Goal: Task Accomplishment & Management: Complete application form

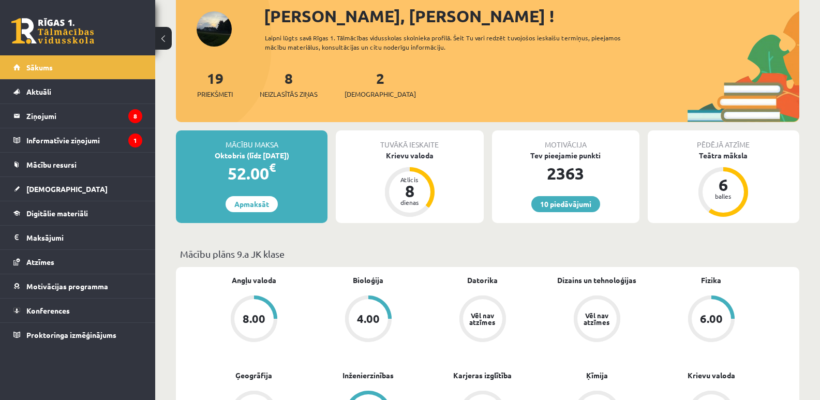
scroll to position [172, 0]
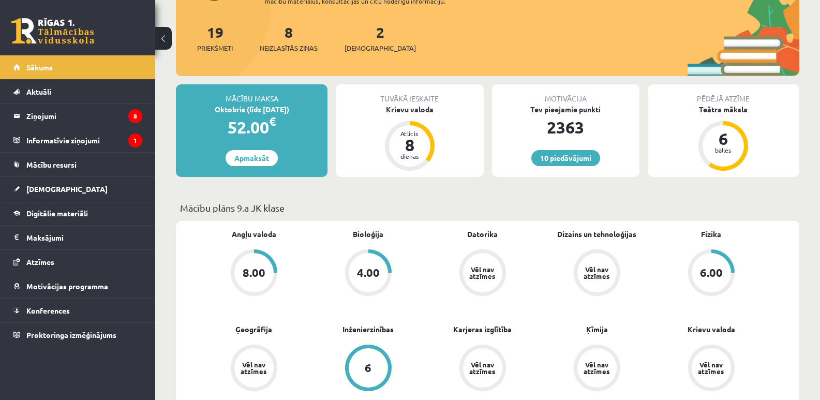
click at [359, 34] on div "2 Ieskaites" at bounding box center [380, 37] width 71 height 32
click at [361, 35] on link "2 Ieskaites" at bounding box center [380, 38] width 71 height 31
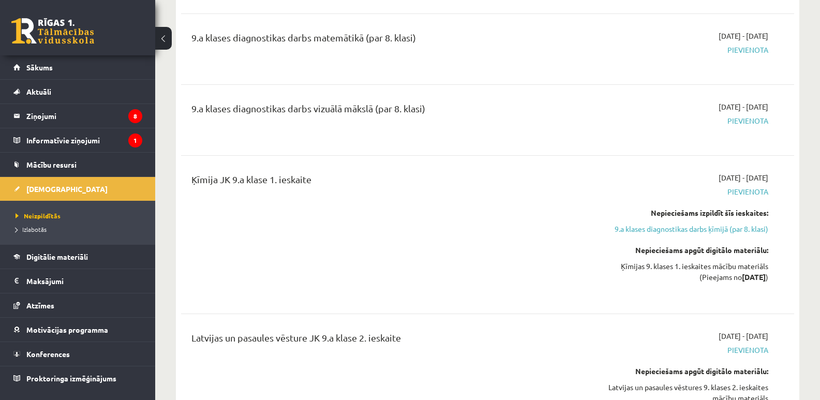
scroll to position [690, 0]
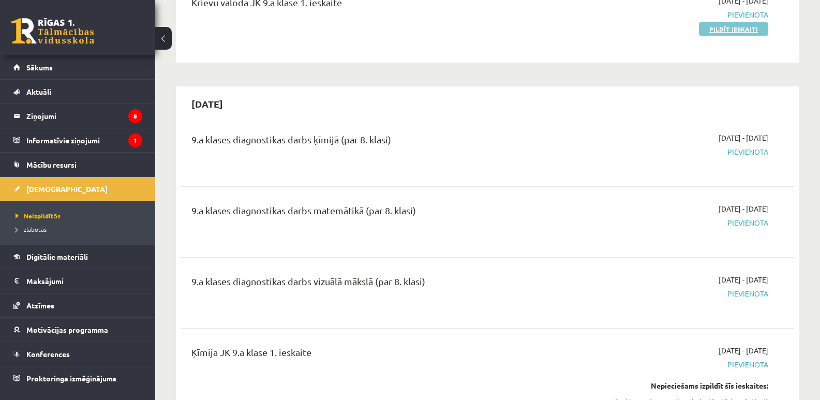
click at [750, 24] on link "Pildīt ieskaiti" at bounding box center [733, 28] width 69 height 13
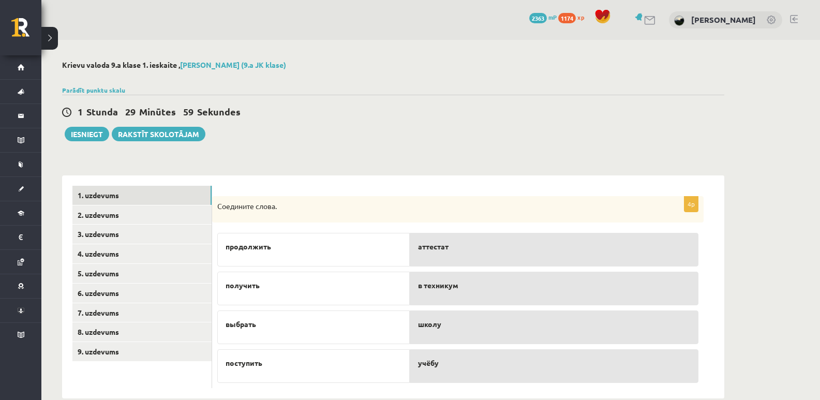
scroll to position [20, 0]
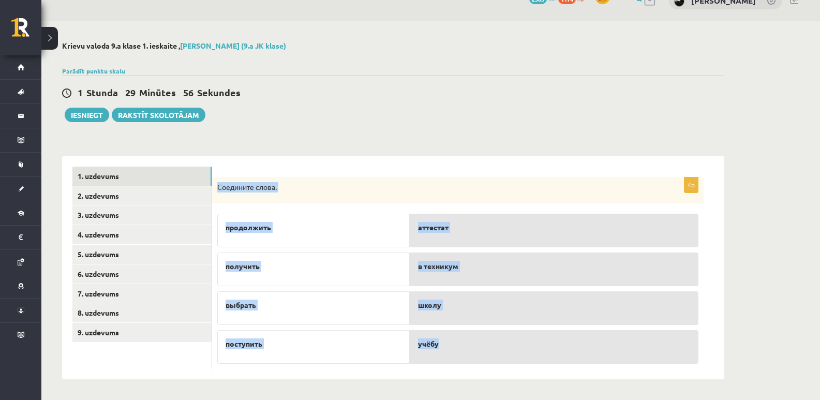
drag, startPoint x: 269, startPoint y: 204, endPoint x: 449, endPoint y: 354, distance: 234.9
click at [449, 354] on div "4p Соедините слова. продолжить получить выбрать поступить аттестат в техникум ш…" at bounding box center [458, 273] width 492 height 193
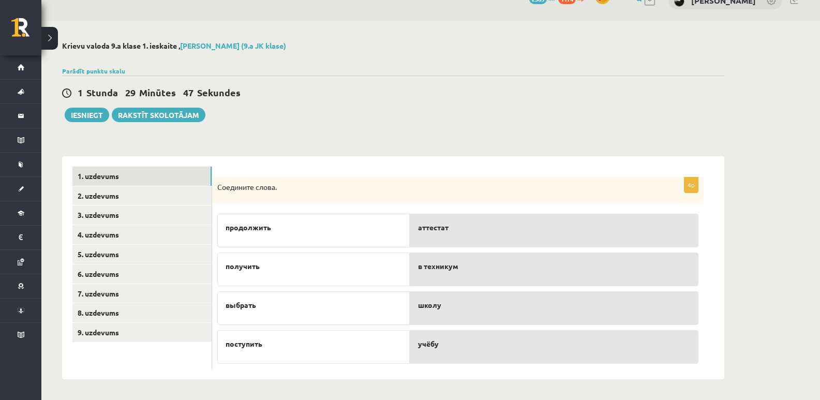
click at [339, 115] on div "1 Stunda 29 Minūtes 47 Sekundes Iesniegt Rakstīt skolotājam" at bounding box center [393, 99] width 663 height 47
click at [118, 196] on link "2. uzdevums" at bounding box center [141, 195] width 139 height 19
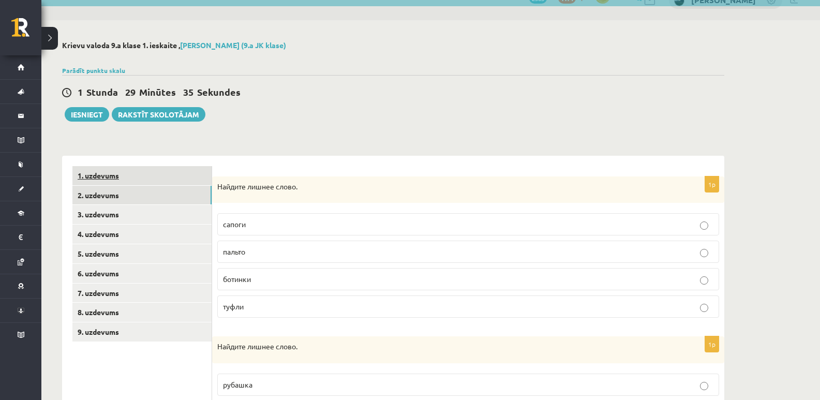
click at [153, 172] on link "1. uzdevums" at bounding box center [141, 175] width 139 height 19
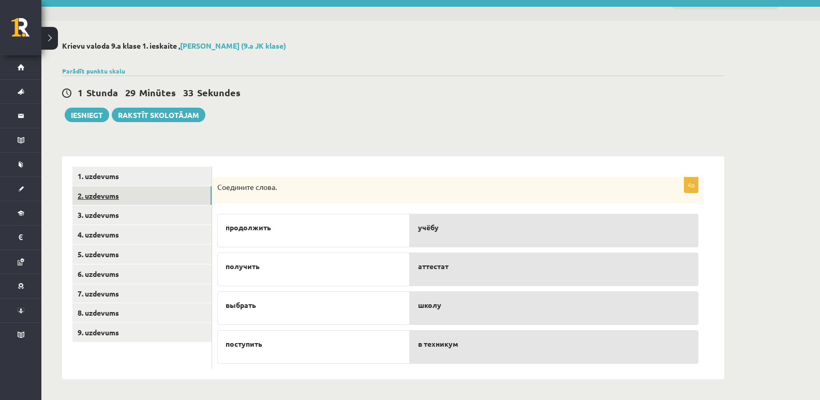
click at [117, 198] on link "2. uzdevums" at bounding box center [141, 195] width 139 height 19
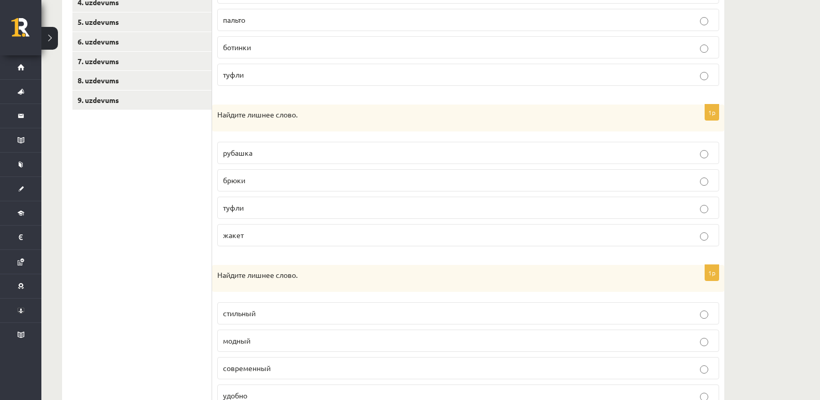
scroll to position [298, 0]
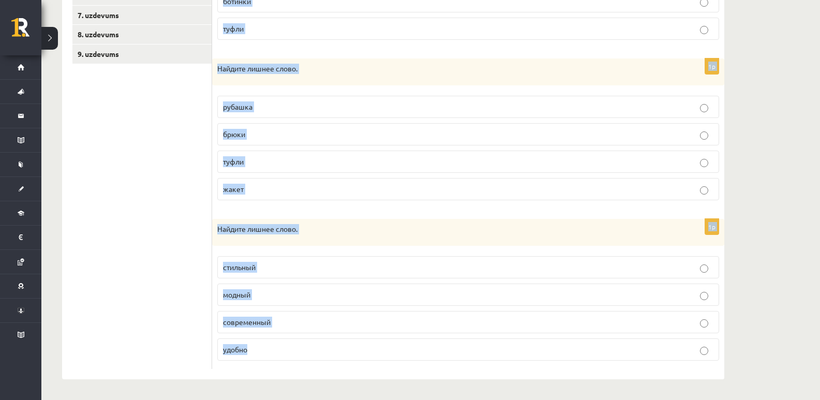
drag, startPoint x: 219, startPoint y: 187, endPoint x: 319, endPoint y: 357, distance: 197.7
click at [319, 357] on form "1p Найдите лишнее слово. сапоги пальто ботинки туфли 1p Найдите лишнее слово. р…" at bounding box center [469, 128] width 492 height 481
copy form "Найдите лишнее слово. сапоги пальто ботинки туфли 1p Найдите лишнее слово. руба…"
click at [152, 232] on ul "1. uzdevums 2. uzdevums 3. uzdevums 4. uzdevums 5. uzdevums 6. uzdevums 7. uzde…" at bounding box center [142, 128] width 140 height 481
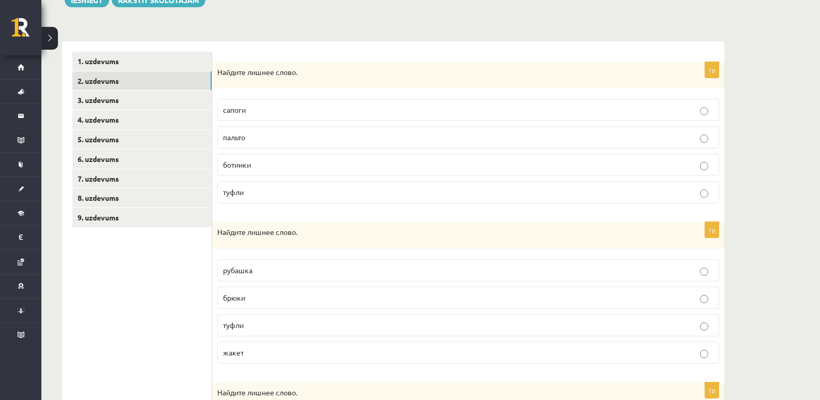
scroll to position [126, 0]
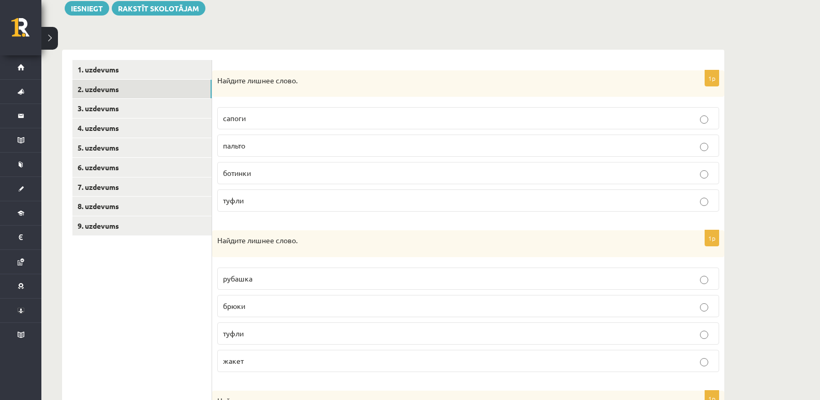
click at [264, 151] on p "пальто" at bounding box center [468, 145] width 491 height 11
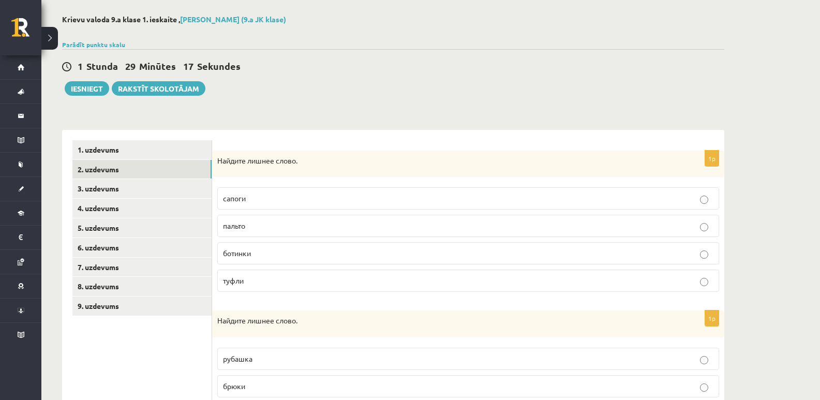
scroll to position [172, 0]
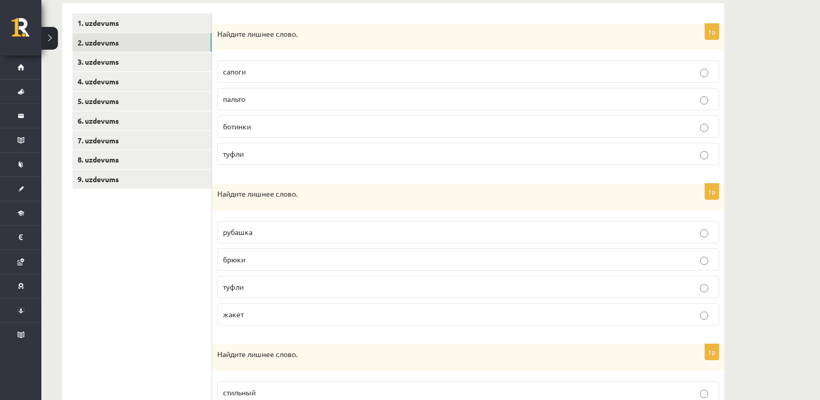
click at [268, 292] on p "туфли" at bounding box center [468, 287] width 491 height 11
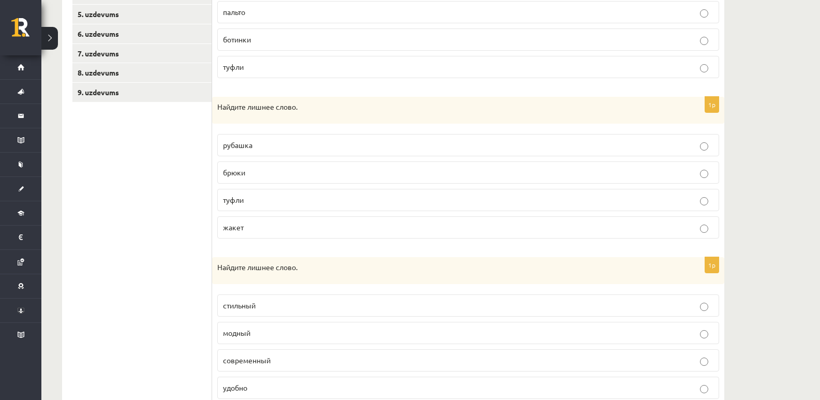
scroll to position [298, 0]
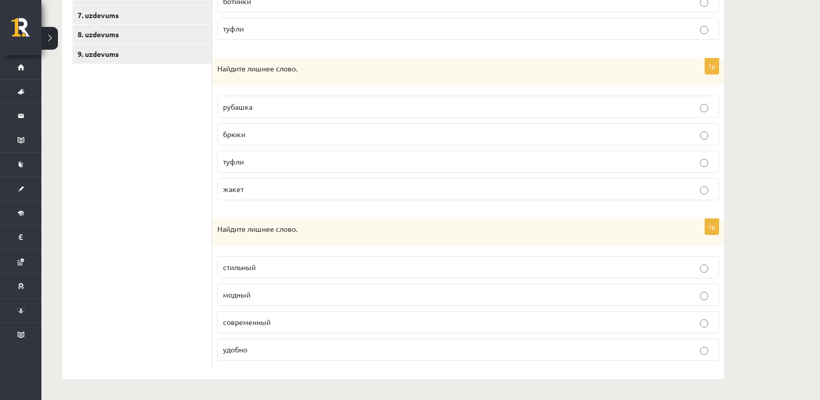
click at [292, 352] on p "удобно" at bounding box center [468, 349] width 491 height 11
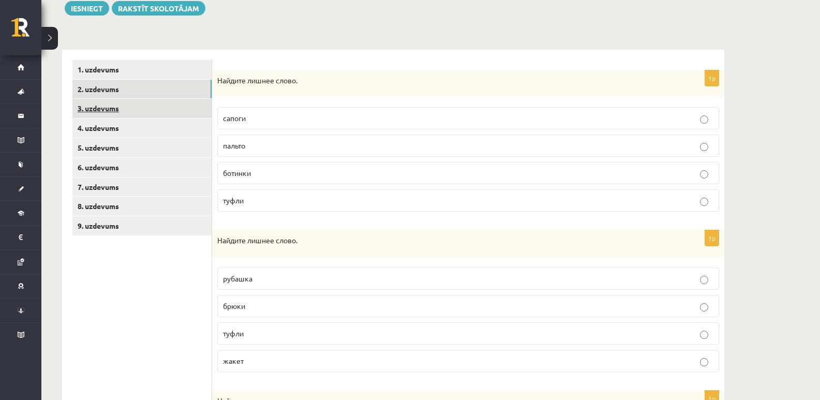
click at [144, 107] on link "3. uzdevums" at bounding box center [141, 108] width 139 height 19
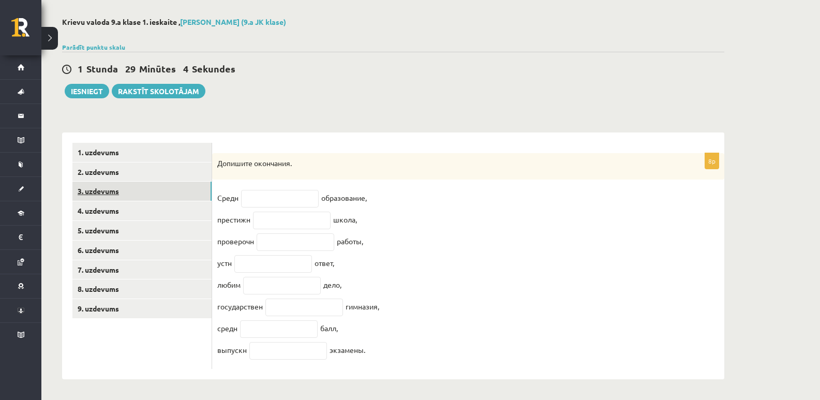
scroll to position [52, 0]
drag, startPoint x: 214, startPoint y: 154, endPoint x: 384, endPoint y: 359, distance: 265.8
click at [384, 359] on div "8p Допишите окончания. Средн образование, престижн школа, проверочн работы, уст…" at bounding box center [468, 261] width 512 height 216
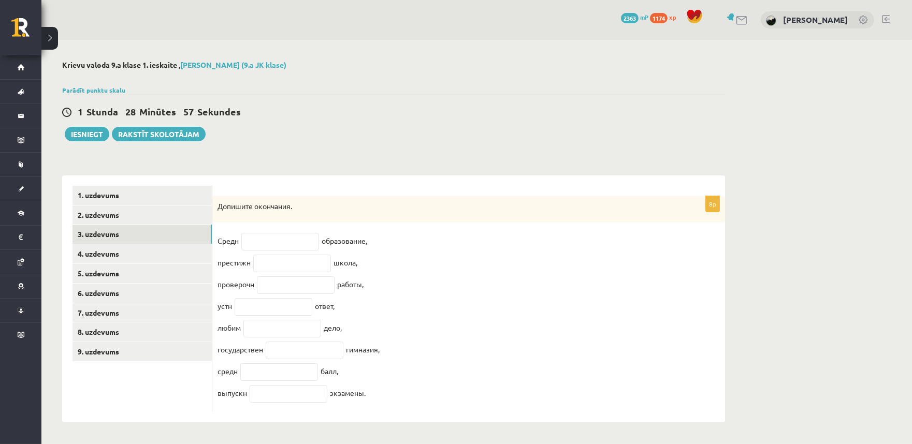
copy div "Допишите окончания. Средн образование, престижн школа, проверочн работы, устн о…"
click at [289, 123] on div "1 Stunda 28 Minūtes 49 Sekundes Ieskaite saglabāta! Iesniegt Rakstīt skolotājam" at bounding box center [393, 118] width 663 height 47
drag, startPoint x: 216, startPoint y: 196, endPoint x: 387, endPoint y: 388, distance: 257.4
click at [387, 388] on div "8p Допишите окончания. Средн образование, престижн школа, проверочн работы, уст…" at bounding box center [468, 304] width 512 height 216
copy div "Допишите окончания. Средн образование, престижн школа, проверочн работы, устн о…"
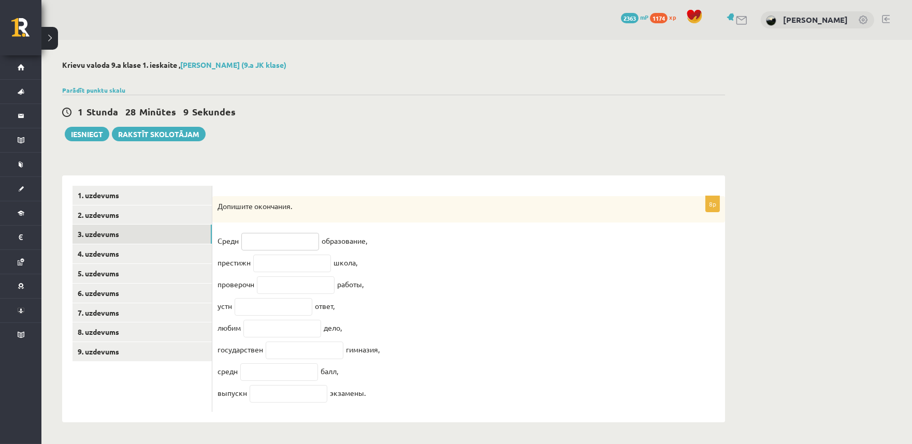
click at [254, 241] on input "text" at bounding box center [280, 242] width 78 height 18
paste input "**"
type input "**"
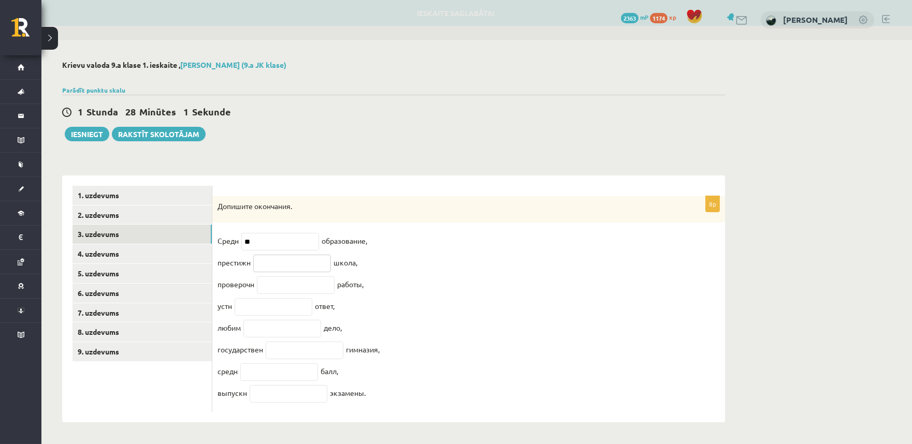
click at [291, 264] on input "text" at bounding box center [292, 264] width 78 height 18
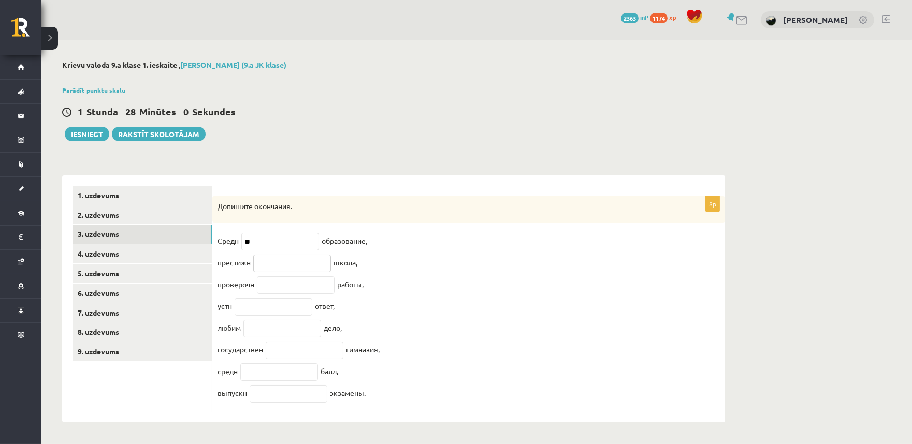
paste input "**"
type input "**"
click at [283, 290] on fieldset "Средн ** образование, престижн ** школа, проверочн работы, устн ответ, любим де…" at bounding box center [468, 320] width 502 height 174
click at [284, 286] on input "text" at bounding box center [296, 285] width 78 height 18
type input "**"
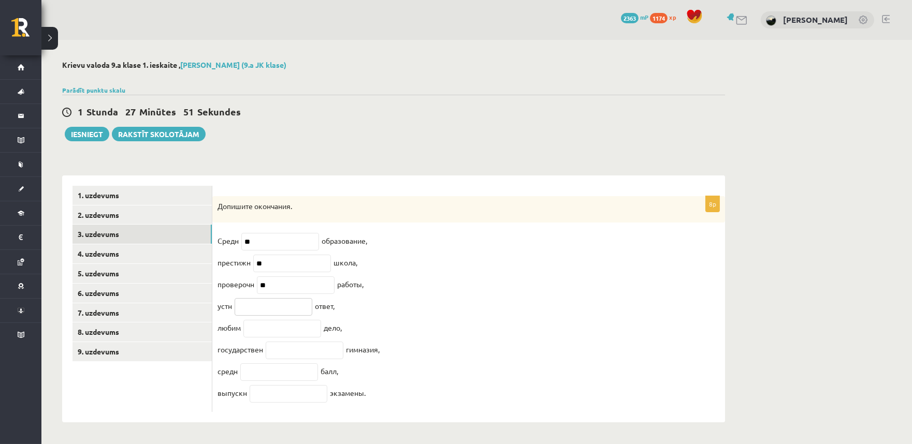
click at [244, 306] on input "text" at bounding box center [273, 307] width 78 height 18
click at [290, 303] on input "text" at bounding box center [273, 307] width 78 height 18
paste input "**"
type input "**"
click at [260, 328] on input "text" at bounding box center [282, 329] width 78 height 18
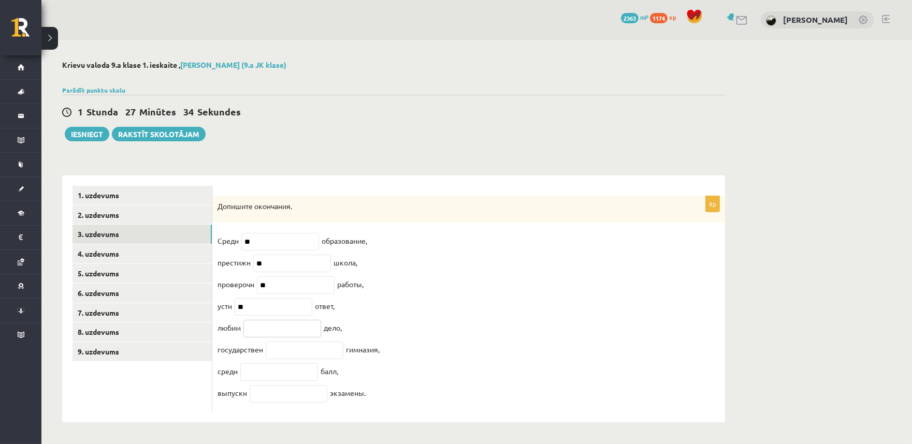
paste input "**"
type input "**"
click at [302, 355] on input "text" at bounding box center [305, 351] width 78 height 18
paste input "***"
type input "***"
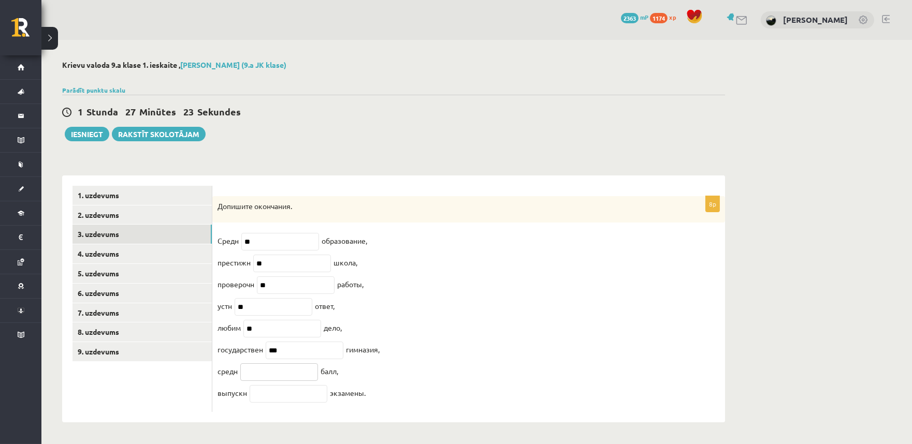
click at [270, 369] on input "text" at bounding box center [279, 372] width 78 height 18
paste input "**"
type input "**"
click at [278, 400] on fieldset "Средн ** образование, престижн ** школа, проверочн ** работы, устн ** ответ, лю…" at bounding box center [468, 320] width 502 height 174
click at [280, 400] on input "text" at bounding box center [288, 394] width 78 height 18
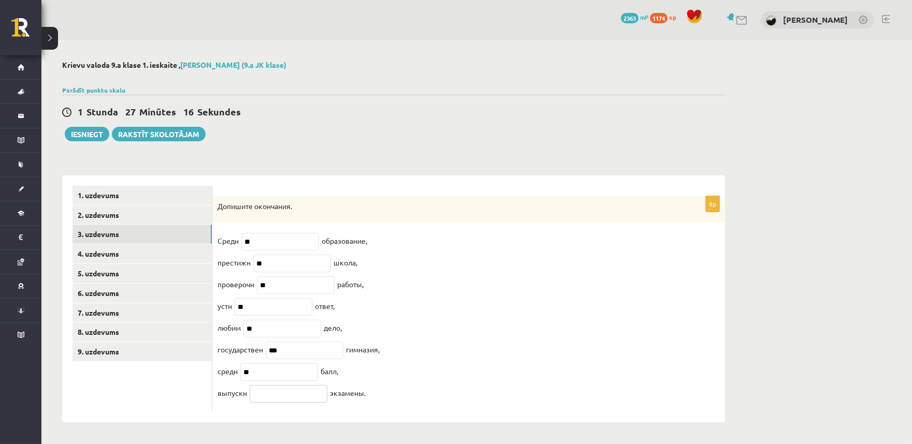
paste input "**"
type input "**"
click at [145, 253] on link "4. uzdevums" at bounding box center [141, 253] width 139 height 19
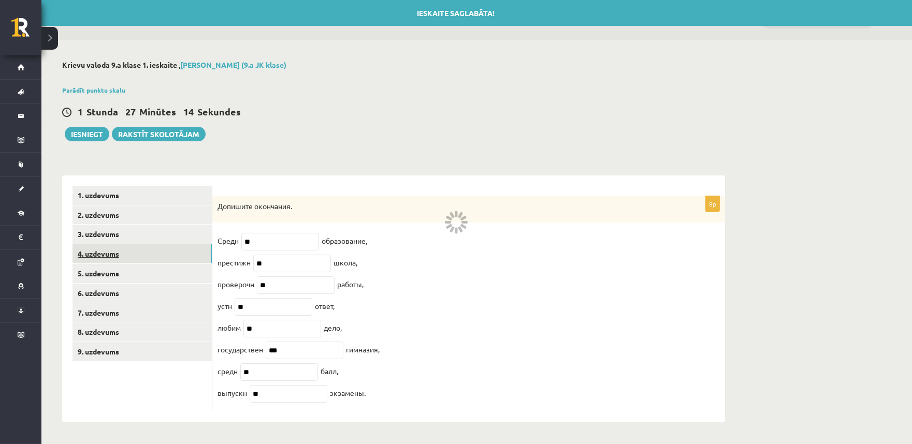
scroll to position [0, 0]
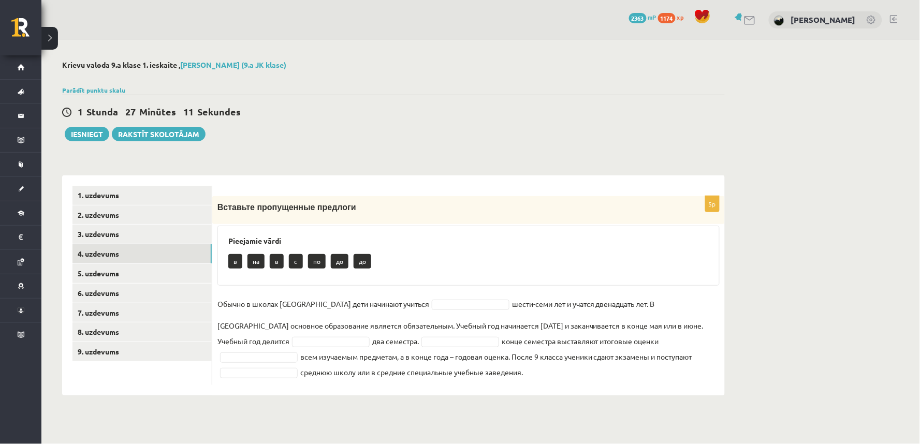
drag, startPoint x: 240, startPoint y: 210, endPoint x: 685, endPoint y: 386, distance: 478.0
click at [685, 386] on div "5p Вставьте пропущенные предлоги Pieejamie vārdi в на в c по до до Обычно в шко…" at bounding box center [468, 285] width 512 height 220
copy div "Вставьте пропущенные предлоги Pieejamie vārdi в на в c по до до Обычно в школах…"
click at [416, 293] on div "5p Вставьте пропущенные предлоги Pieejamie vārdi в на в c по до до Обычно в шко…" at bounding box center [468, 290] width 512 height 189
click at [148, 276] on link "5. uzdevums" at bounding box center [141, 273] width 139 height 19
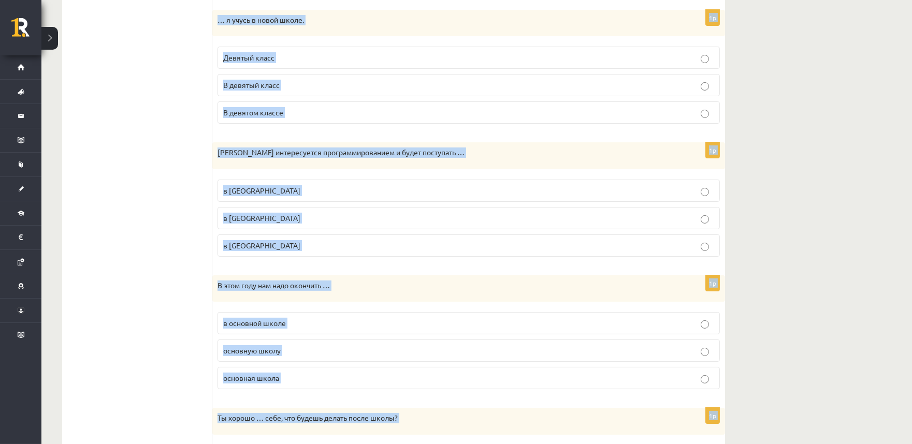
scroll to position [1104, 0]
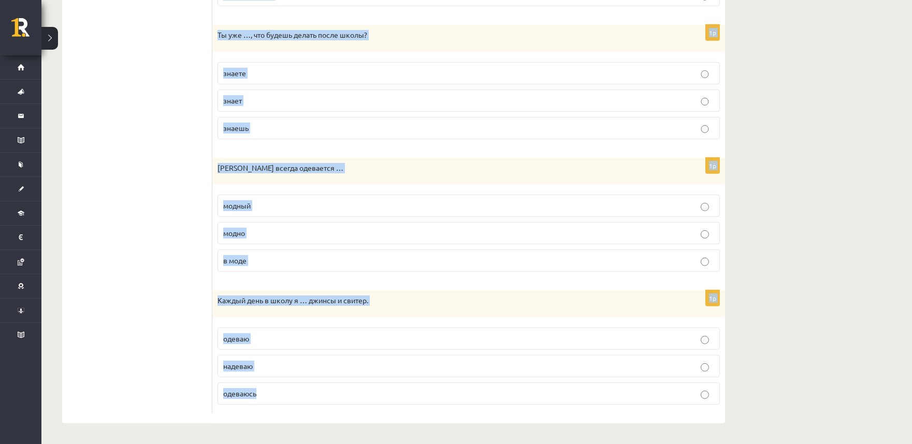
drag, startPoint x: 217, startPoint y: 205, endPoint x: 393, endPoint y: 406, distance: 267.0
copy form "С … возраста можно стать членом Jaunsardze? какой каком какого 1p Мы с друзьями…"
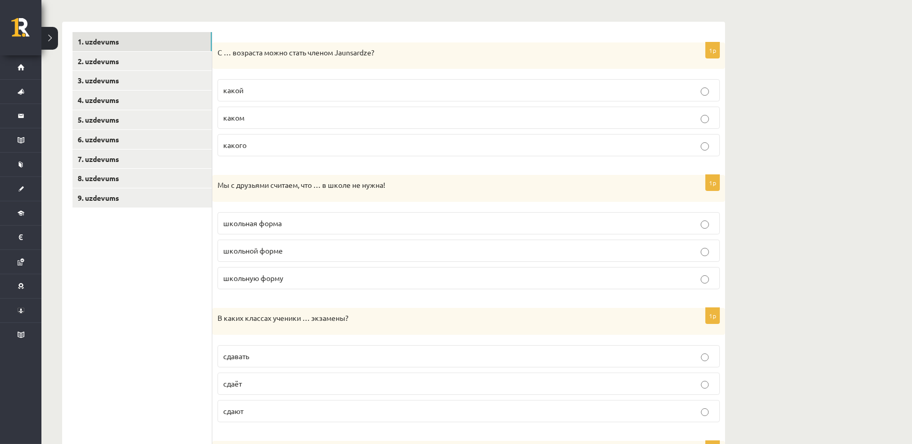
scroll to position [145, 0]
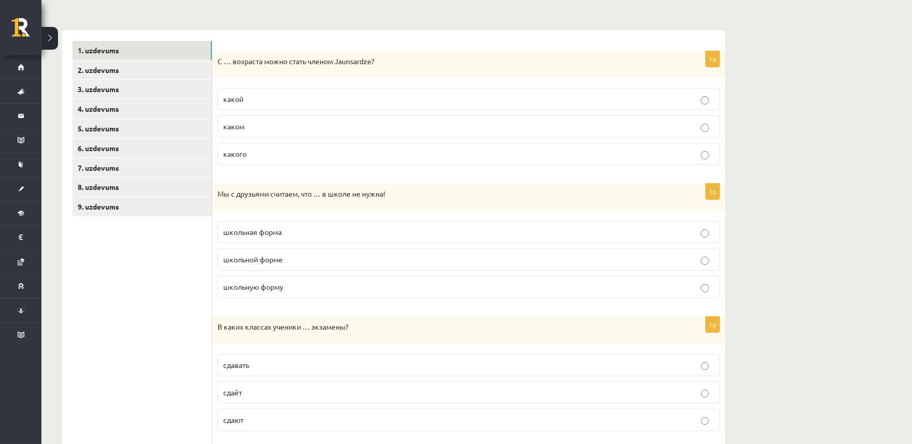
click at [286, 128] on p "каком" at bounding box center [468, 126] width 491 height 11
click at [283, 163] on label "какого" at bounding box center [468, 154] width 502 height 22
click at [298, 267] on label "школьной форме" at bounding box center [468, 259] width 502 height 22
click at [292, 228] on p "школьная форма" at bounding box center [468, 232] width 491 height 11
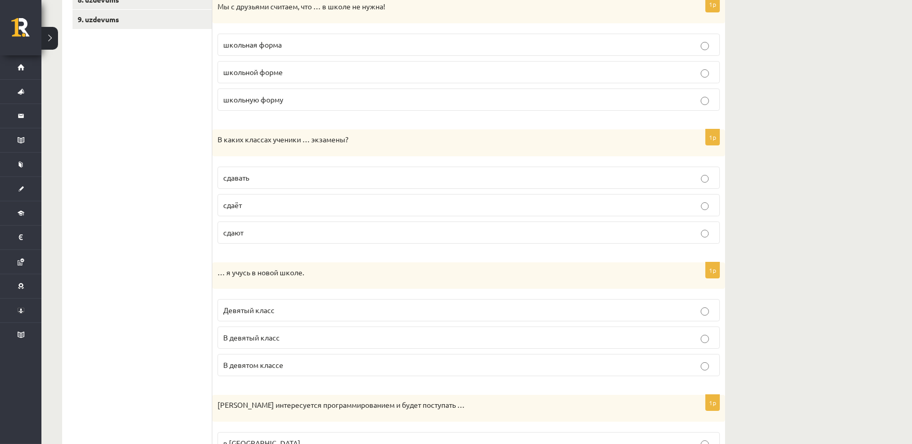
scroll to position [337, 0]
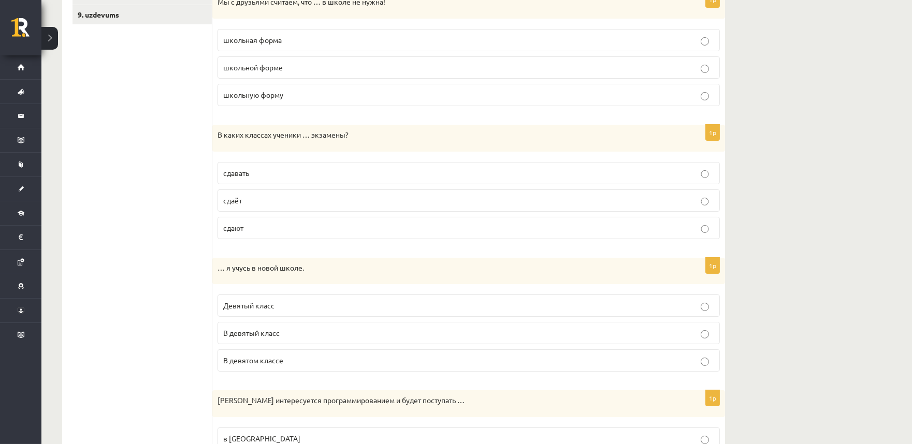
drag, startPoint x: 258, startPoint y: 200, endPoint x: 241, endPoint y: 130, distance: 72.4
click at [257, 200] on p "сдаёт" at bounding box center [468, 200] width 491 height 11
click at [277, 239] on label "сдают" at bounding box center [468, 228] width 502 height 22
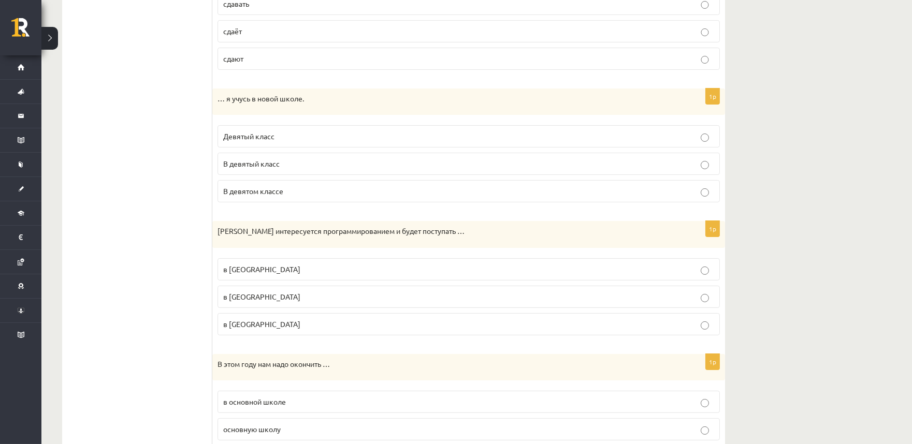
scroll to position [528, 0]
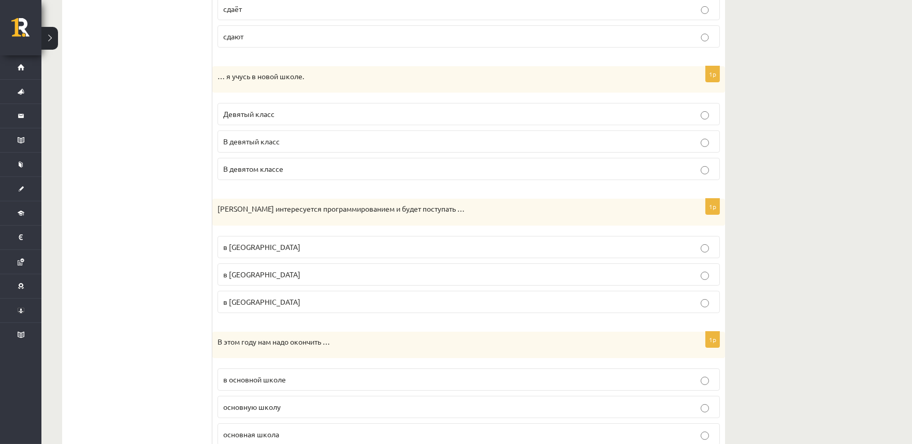
click at [282, 173] on span "В девятом классе" at bounding box center [253, 168] width 60 height 9
click at [352, 239] on label "в Рижском Техническом университете" at bounding box center [468, 247] width 502 height 22
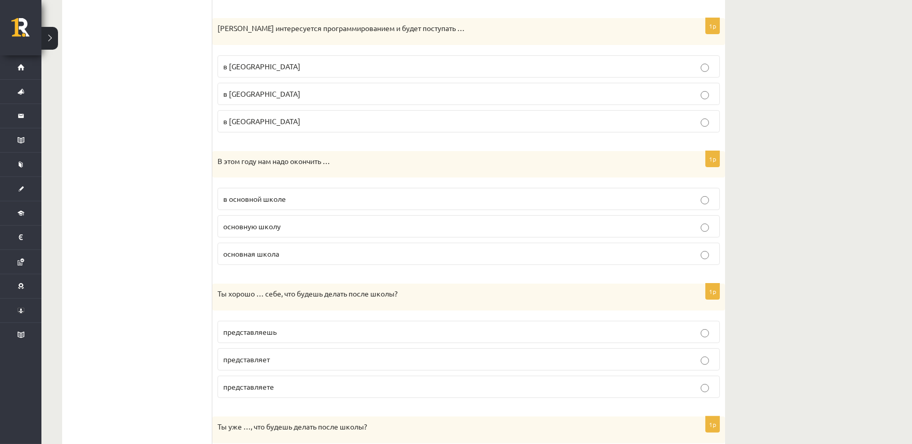
scroll to position [720, 0]
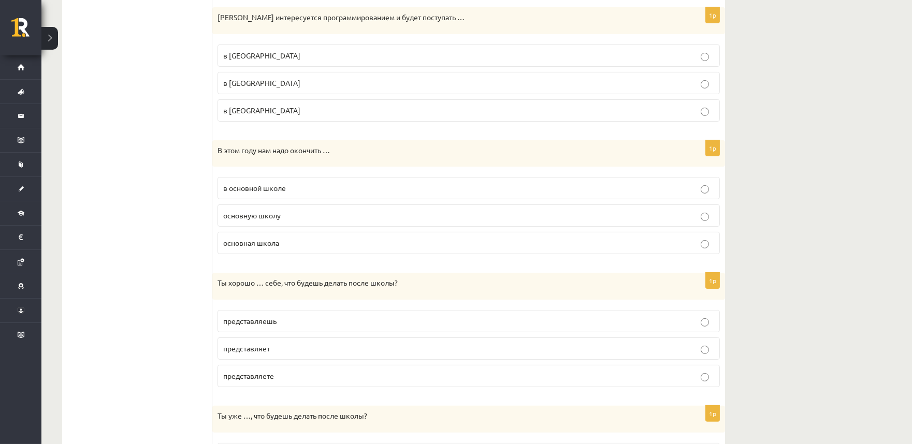
click at [293, 221] on p "основную школу" at bounding box center [468, 215] width 491 height 11
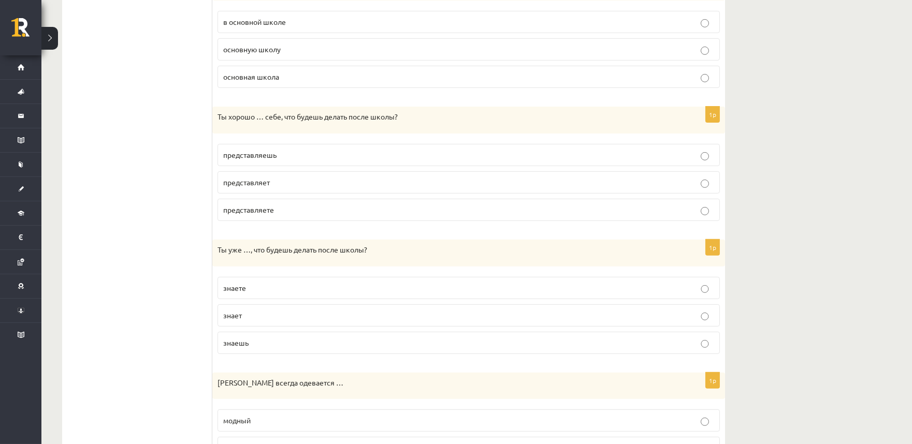
scroll to position [912, 0]
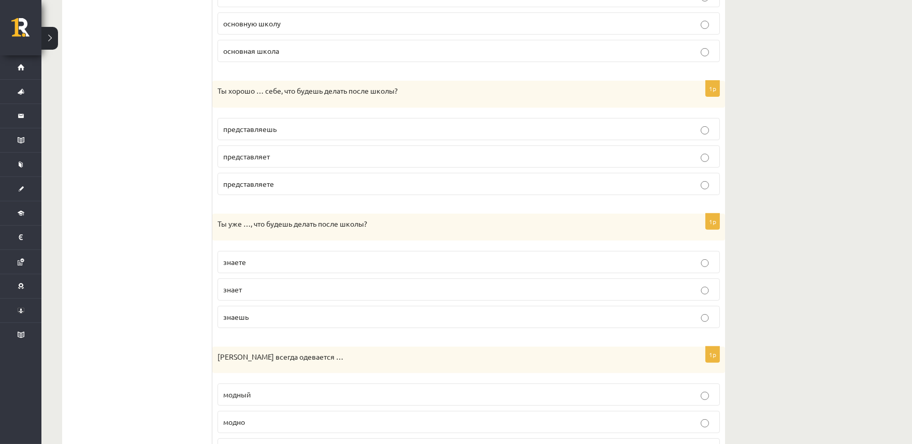
click at [278, 125] on label "представляешь" at bounding box center [468, 129] width 502 height 22
click at [280, 322] on p "знаешь" at bounding box center [468, 317] width 491 height 11
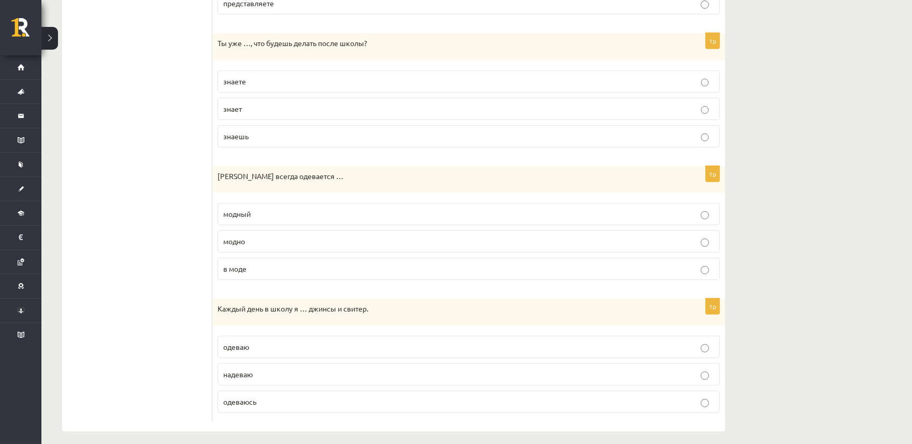
scroll to position [1104, 0]
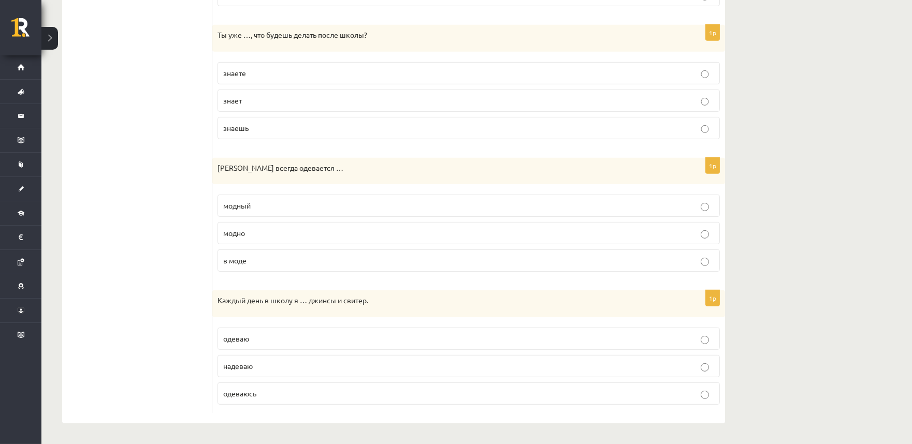
click at [259, 221] on fieldset "модный модно в моде" at bounding box center [468, 231] width 502 height 85
click at [268, 232] on p "модно" at bounding box center [468, 233] width 491 height 11
click at [282, 363] on p "надеваю" at bounding box center [468, 366] width 491 height 11
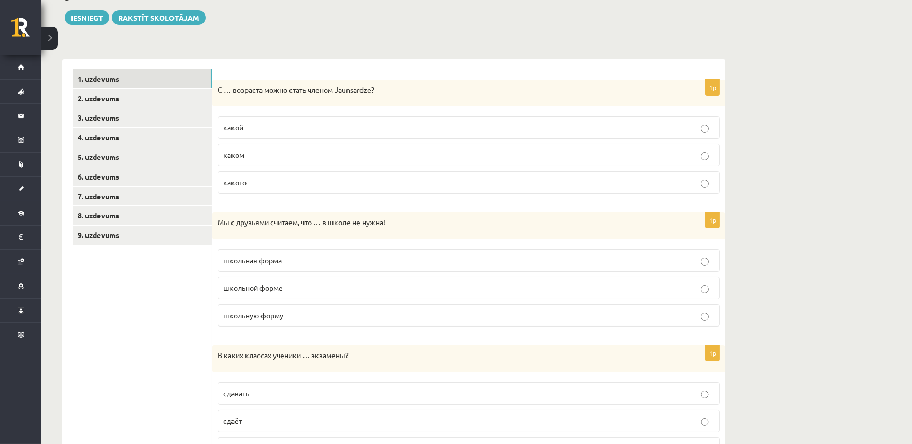
scroll to position [0, 0]
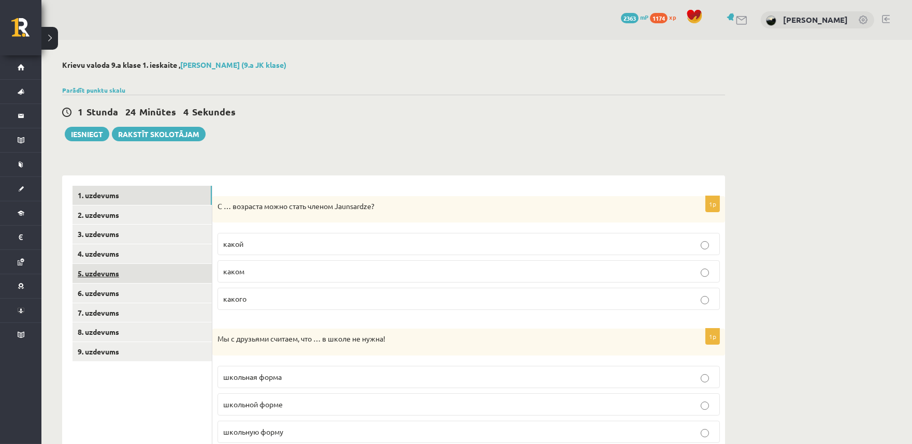
click at [149, 271] on link "5. uzdevums" at bounding box center [141, 273] width 139 height 19
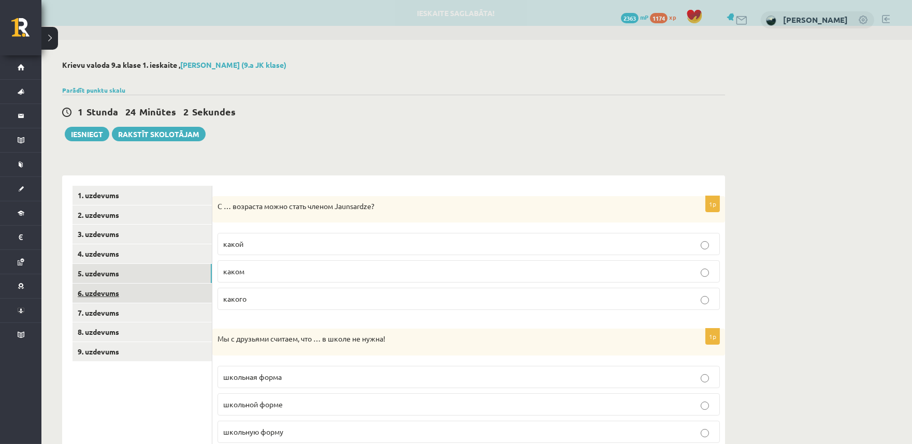
click at [143, 290] on link "6. uzdevums" at bounding box center [141, 293] width 139 height 19
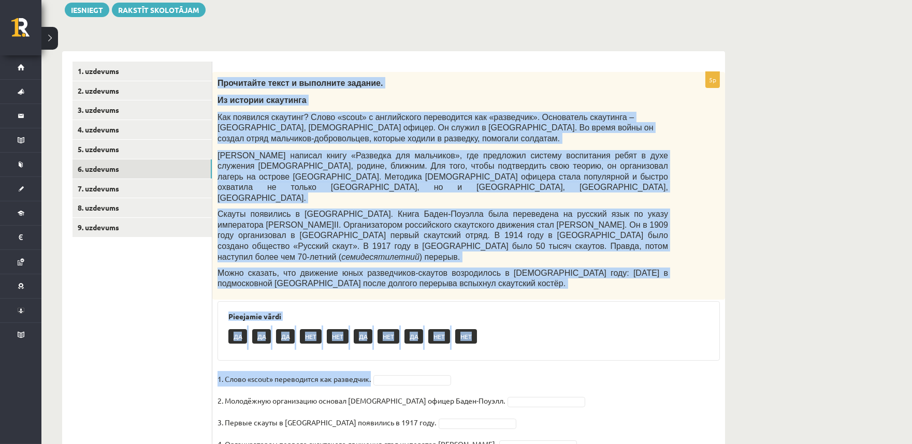
scroll to position [165, 0]
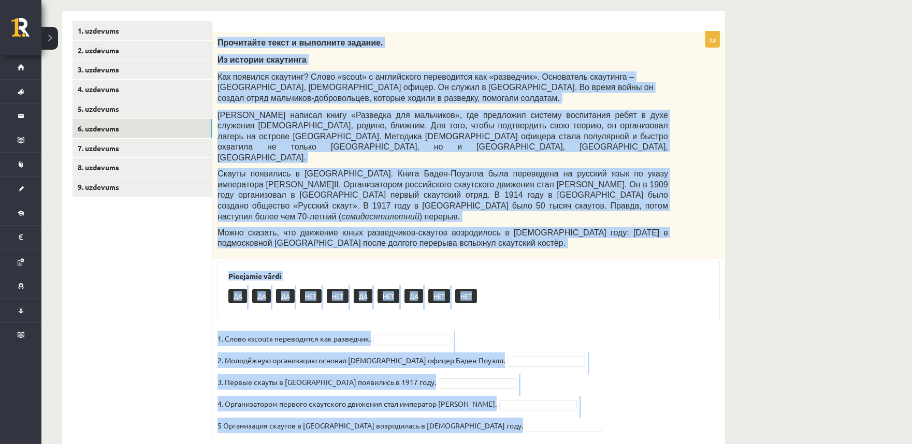
drag, startPoint x: 214, startPoint y: 204, endPoint x: 421, endPoint y: 401, distance: 284.8
click at [421, 400] on div "5p Прочитайте текст и выполните задание. Из истории скаутинга Как появился скау…" at bounding box center [468, 239] width 512 height 414
copy div "Прочитайте текст и выполните задание. Из истории скаутинга Как появился скаутин…"
click at [652, 285] on div "ДА ДА ДА НЕТ НЕТ ДА НЕТ ДА НЕТ НЕТ" at bounding box center [468, 297] width 480 height 24
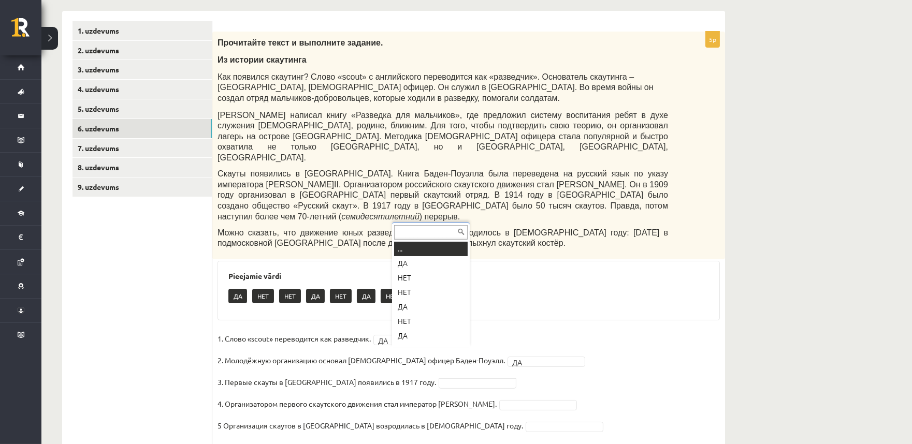
scroll to position [12, 0]
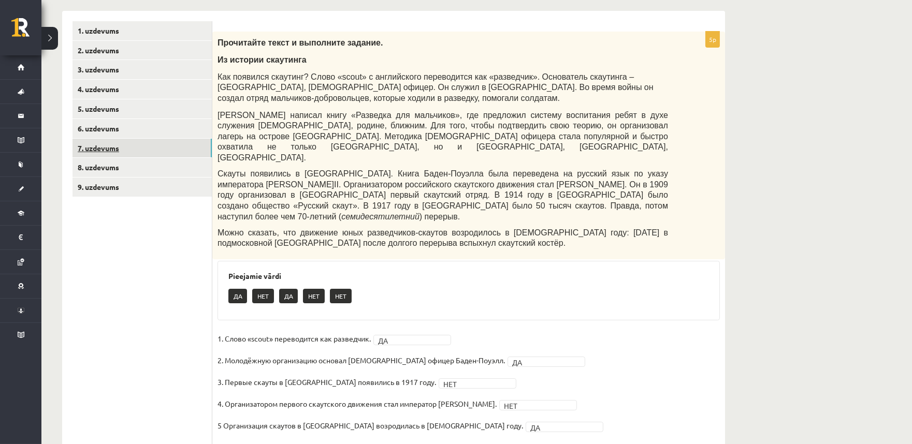
click at [168, 149] on link "7. uzdevums" at bounding box center [141, 148] width 139 height 19
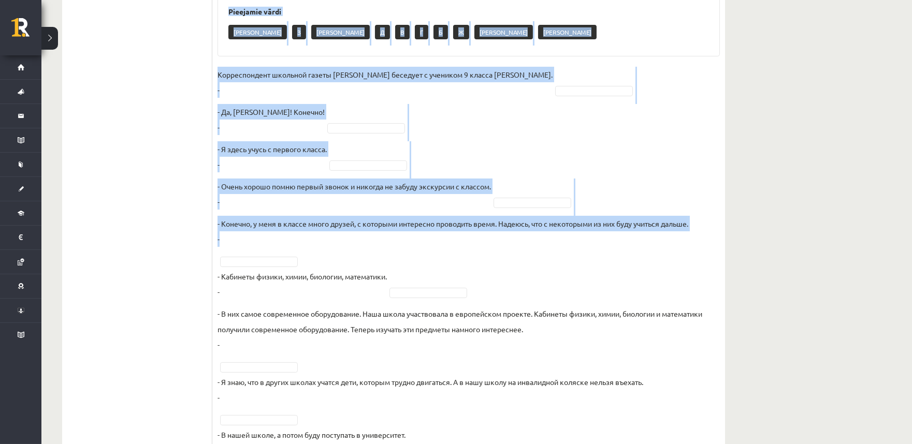
scroll to position [516, 0]
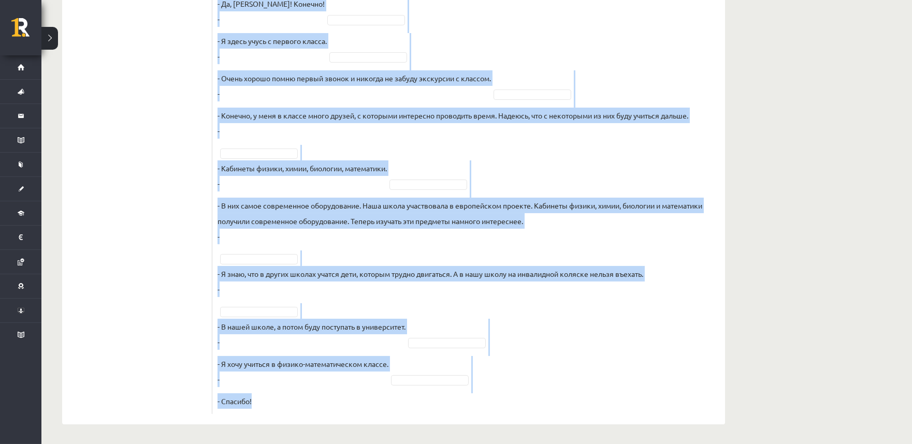
drag, startPoint x: 216, startPoint y: 204, endPoint x: 332, endPoint y: 411, distance: 237.3
click at [332, 400] on div "10p Восстановите интервью. Запишите букву вопроса А Будешь вспоминать своих одн…" at bounding box center [468, 47] width 512 height 734
copy div "Восстановите интервью. Запишите букву вопроса А Будешь вспоминать своих однокла…"
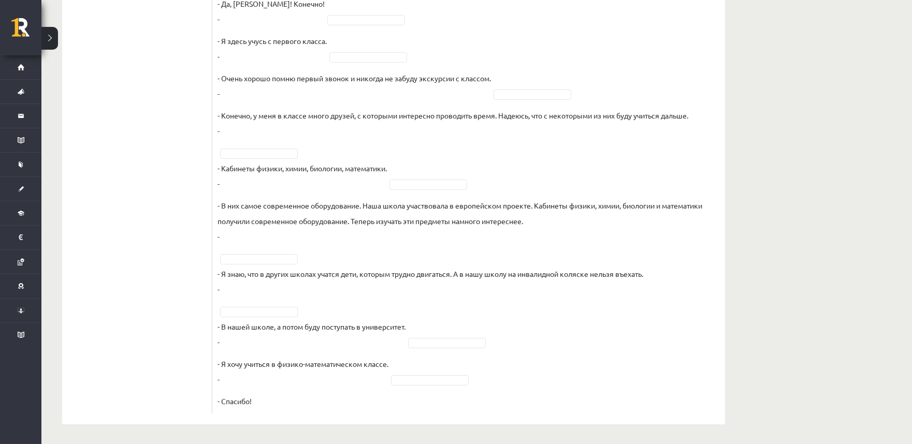
click at [156, 268] on ul "1. uzdevums 2. uzdevums 3. uzdevums 4. uzdevums 5. uzdevums 6. uzdevums 7. uzde…" at bounding box center [142, 42] width 140 height 744
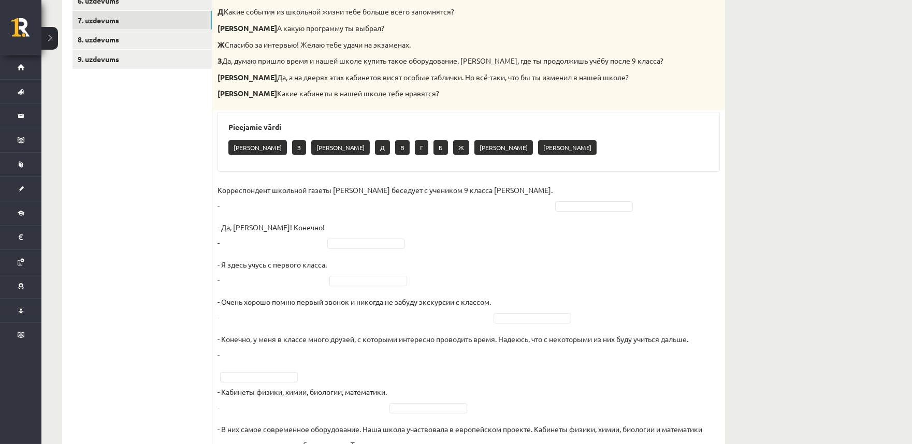
scroll to position [325, 0]
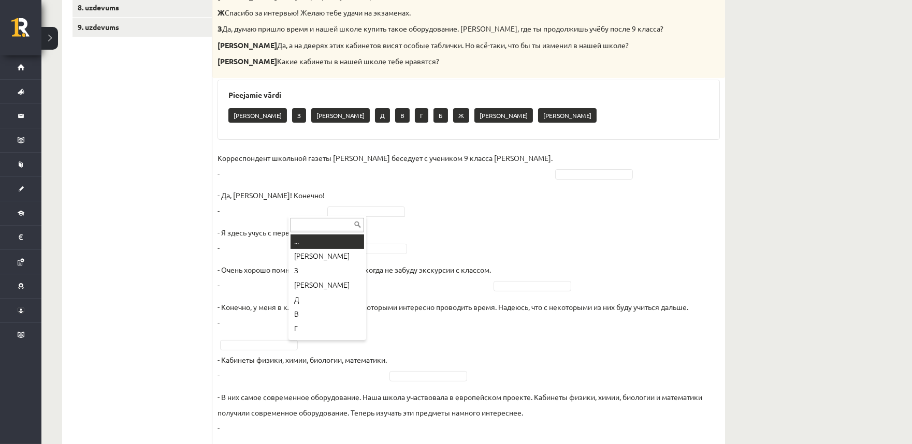
paste input "*"
type input "*"
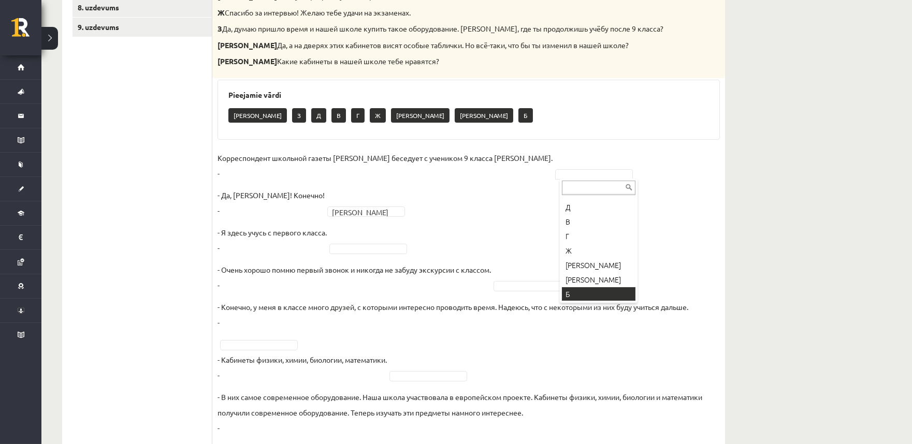
scroll to position [41, 0]
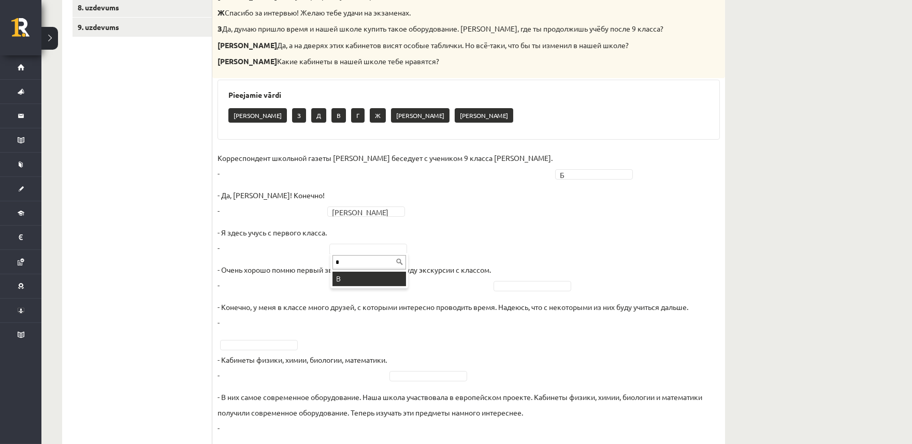
type input "*"
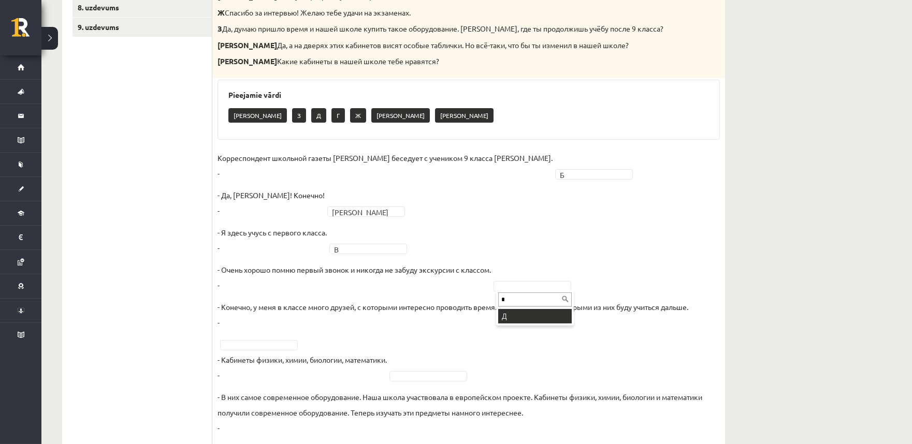
type input "*"
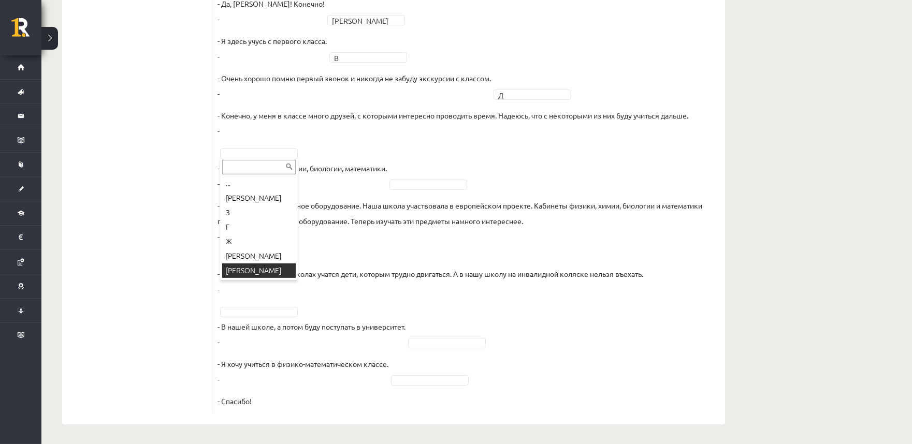
scroll to position [325, 0]
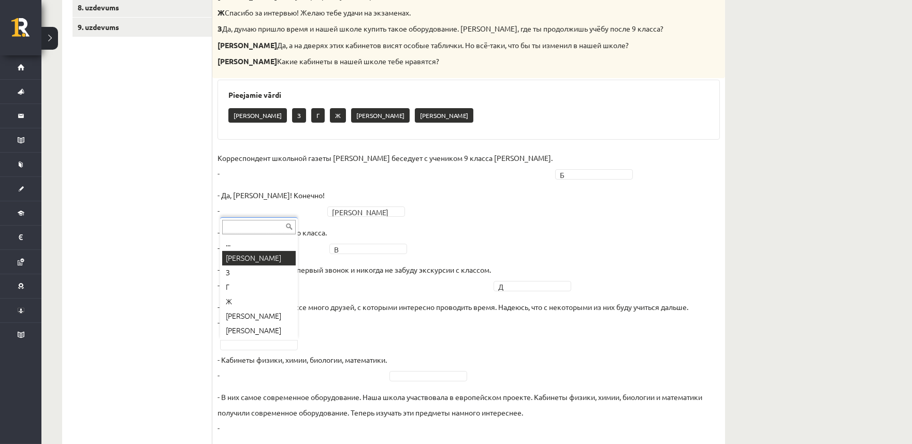
paste input "*"
type input "*"
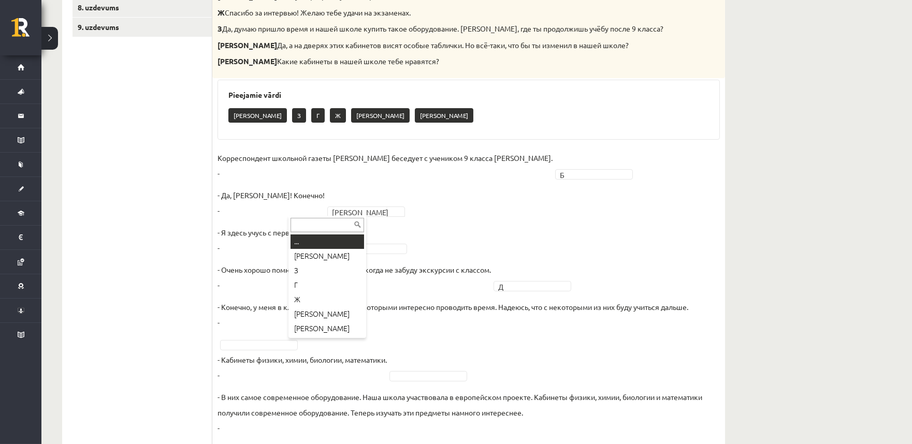
type input "*"
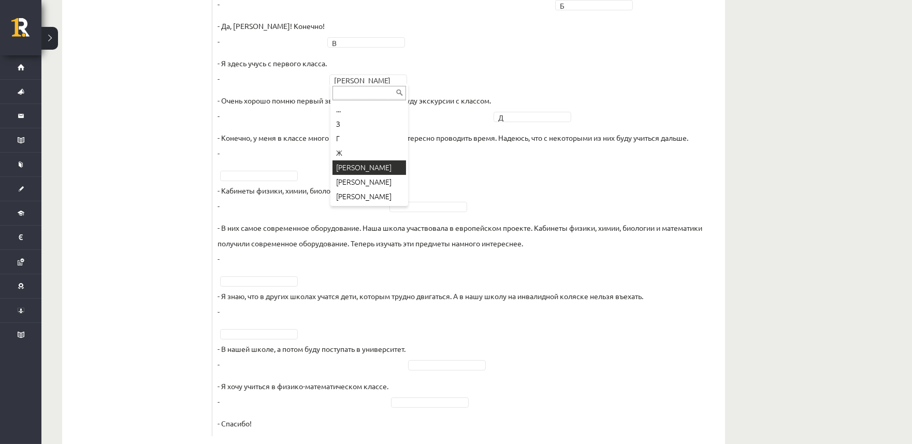
scroll to position [516, 0]
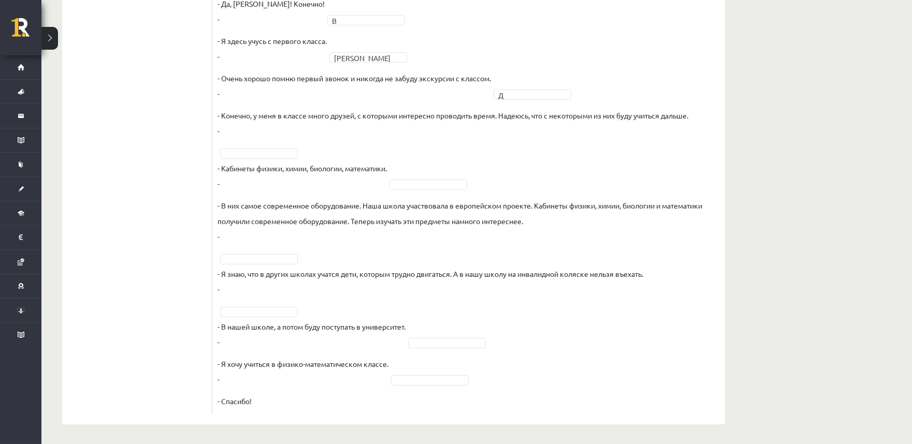
click at [282, 147] on fieldset "Корреспондент школьной газеты Анна Берзиня беседует с учеником 9 класса Андреем…" at bounding box center [468, 184] width 502 height 450
click at [457, 179] on fieldset "Корреспондент школьной газеты Анна Берзиня беседует с учеником 9 класса Андреем…" at bounding box center [468, 184] width 502 height 450
click at [246, 389] on fieldset "Корреспондент школьной газеты Анна Берзиня беседует с учеником 9 класса Андреем…" at bounding box center [468, 184] width 502 height 450
drag, startPoint x: 254, startPoint y: 398, endPoint x: 268, endPoint y: 400, distance: 13.6
click at [255, 399] on fieldset "Корреспондент школьной газеты Анна Берзиня беседует с учеником 9 класса Андреем…" at bounding box center [468, 184] width 502 height 450
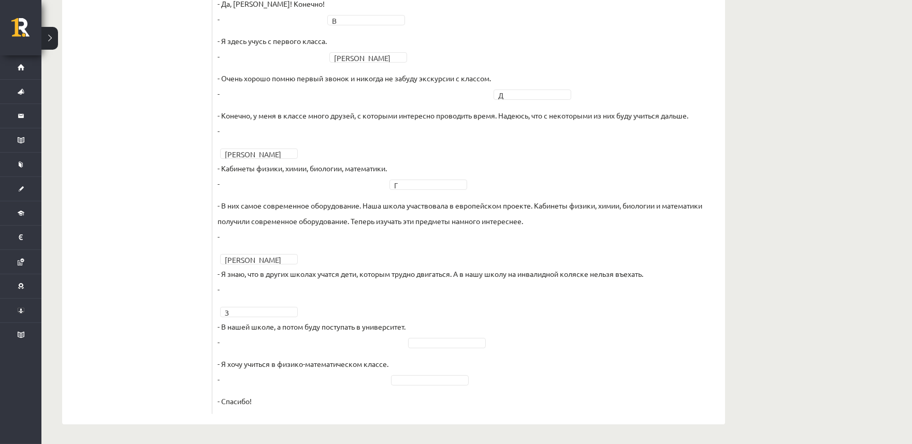
click at [271, 400] on fieldset "Корреспондент школьной газеты Анна Берзиня беседует с учеником 9 класса Андреем…" at bounding box center [468, 184] width 502 height 450
click at [262, 380] on p "- Я хочу учиться в физико-математическом классе. -" at bounding box center [302, 371] width 171 height 31
drag, startPoint x: 436, startPoint y: 339, endPoint x: 433, endPoint y: 345, distance: 7.2
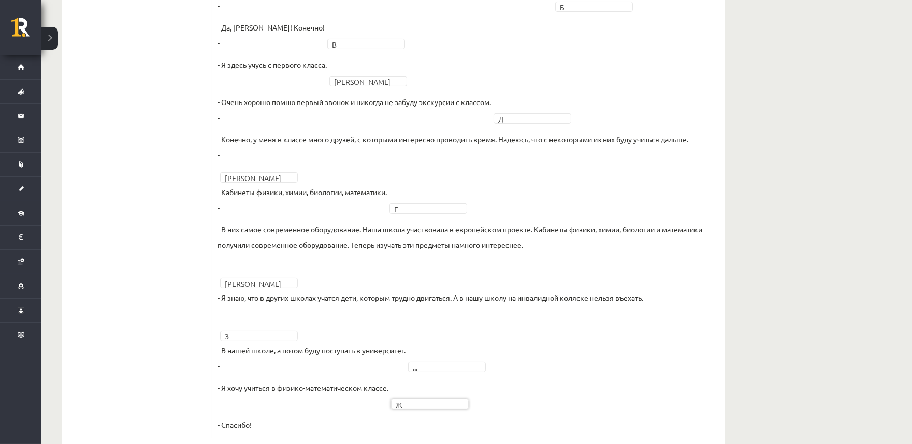
click at [435, 376] on fieldset "Корреспондент школьной газеты Анна Берзиня беседует с учеником 9 класса Андреем…" at bounding box center [468, 207] width 502 height 450
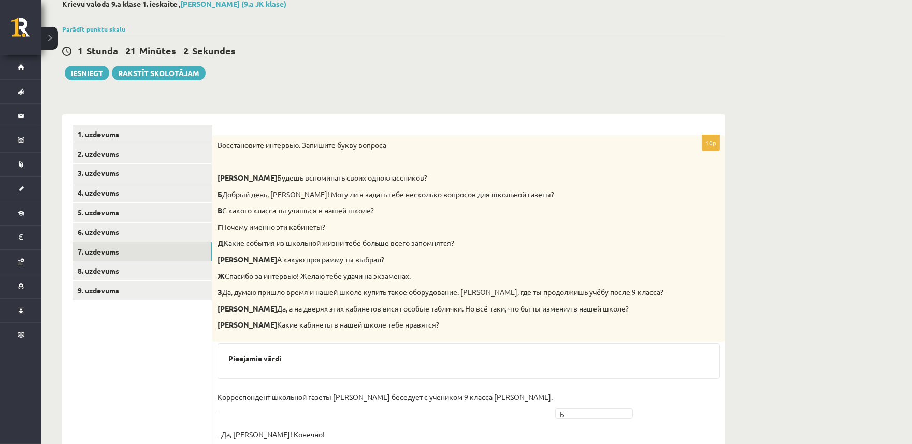
scroll to position [0, 0]
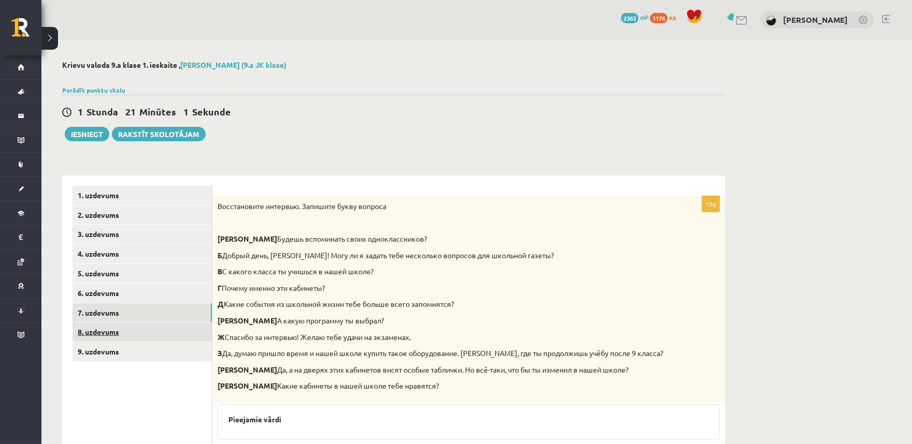
click at [146, 334] on link "8. uzdevums" at bounding box center [141, 331] width 139 height 19
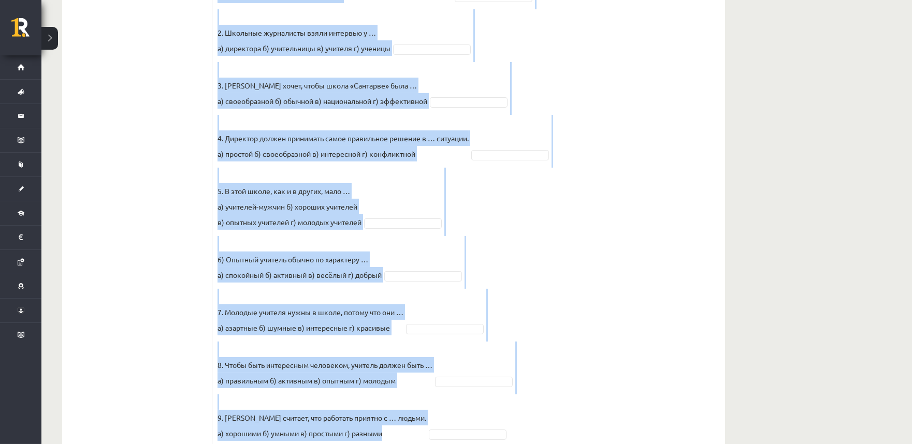
scroll to position [454, 0]
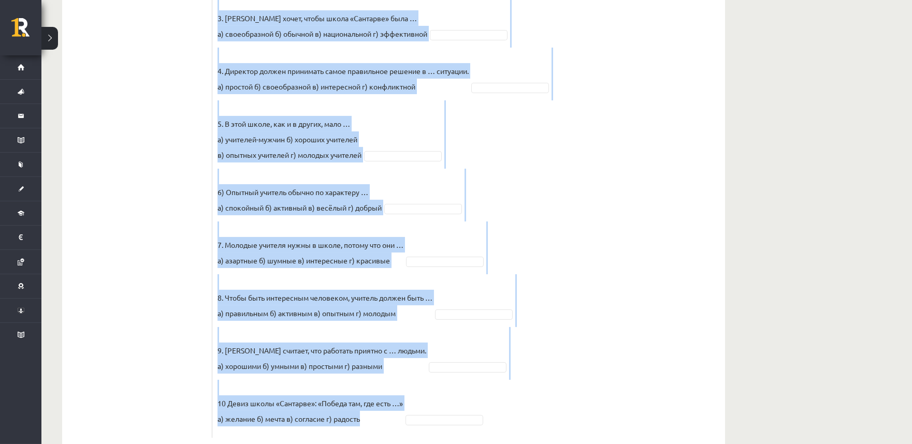
drag, startPoint x: 216, startPoint y: 205, endPoint x: 402, endPoint y: 396, distance: 266.8
click at [402, 396] on div "10p Прослушайте текст и выберите правильный вариант. Pieejamie vārdi а б б б в …" at bounding box center [468, 90] width 512 height 696
copy div "Прослушайте текст и выберите правильный вариант. Pieejamie vārdi а б б б в в а …"
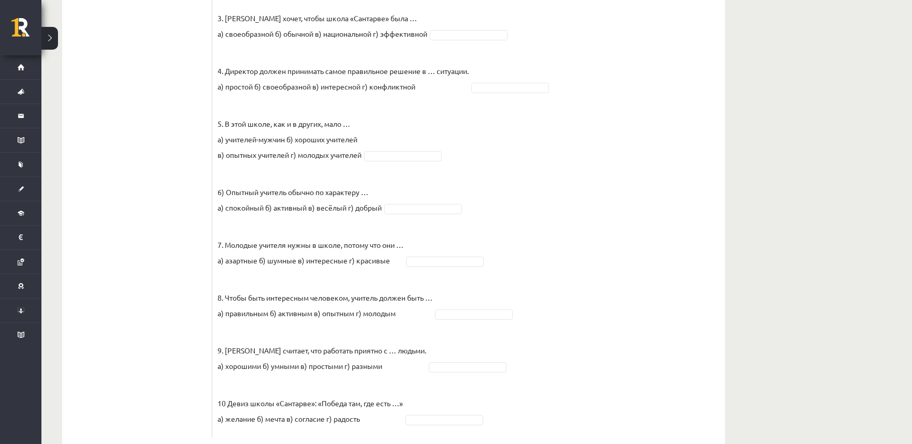
click at [116, 202] on ul "1. uzdevums 2. uzdevums 3. uzdevums 4. uzdevums 5. uzdevums 6. uzdevums 7. uzde…" at bounding box center [142, 84] width 140 height 707
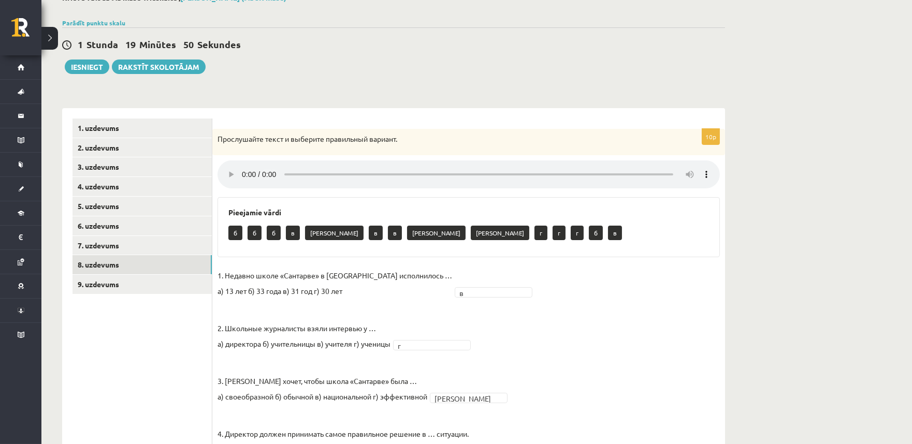
scroll to position [0, 0]
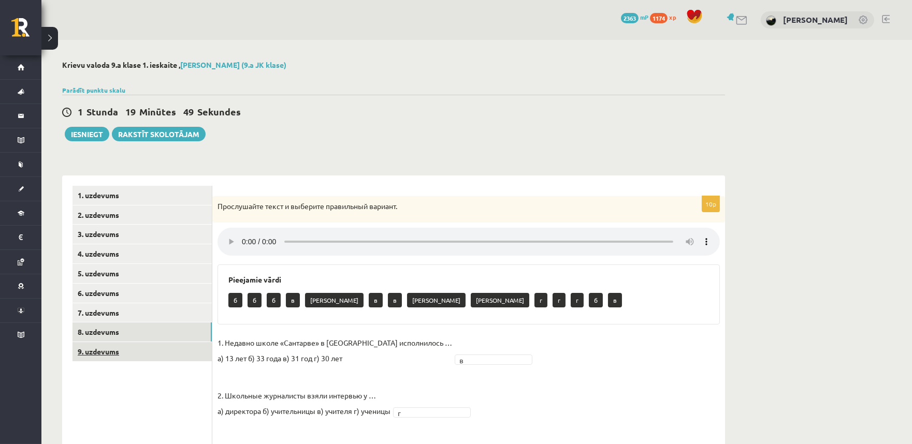
click at [137, 358] on link "9. uzdevums" at bounding box center [141, 351] width 139 height 19
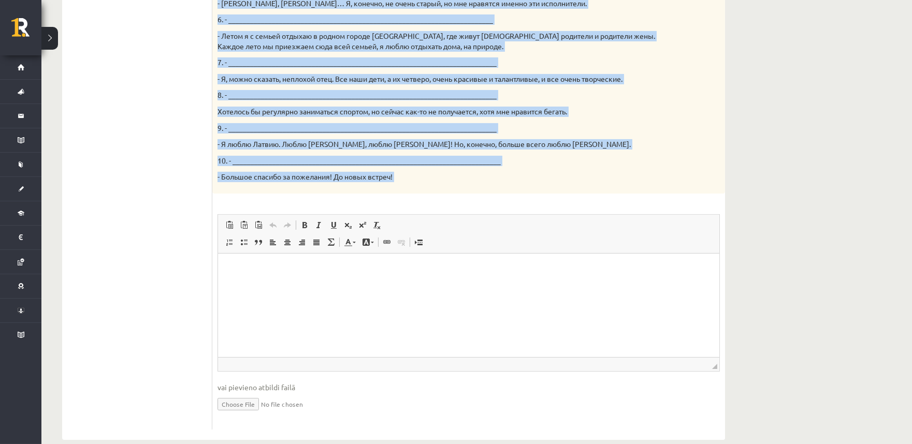
scroll to position [560, 0]
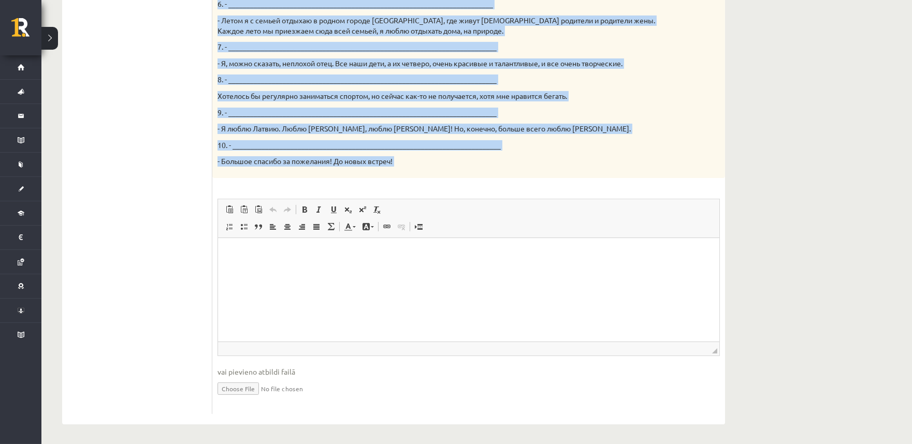
drag, startPoint x: 214, startPoint y: 207, endPoint x: 554, endPoint y: 183, distance: 341.4
click at [554, 183] on div "15p Твой собеседник – известный латвийский музыкант Интарс Бусулис. К данным от…" at bounding box center [468, 25] width 512 height 777
copy div "Твой собеседник – известный латвийский музыкант Интарс Бусулис. К данным ответа…"
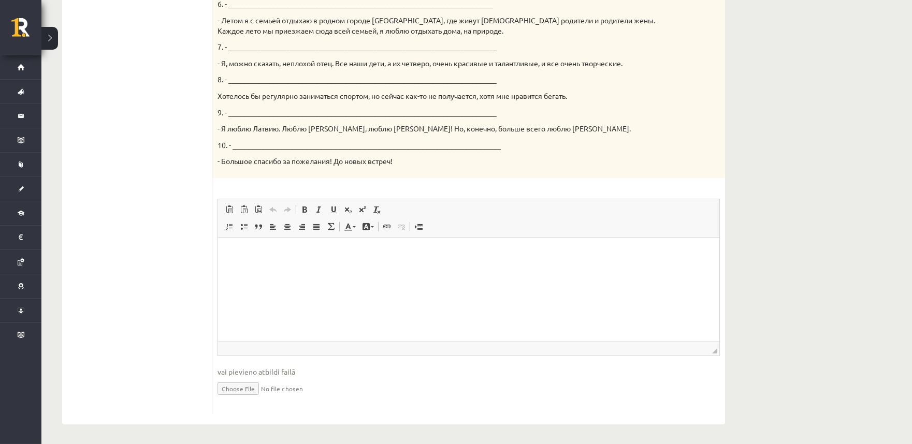
click at [275, 269] on html at bounding box center [467, 254] width 501 height 32
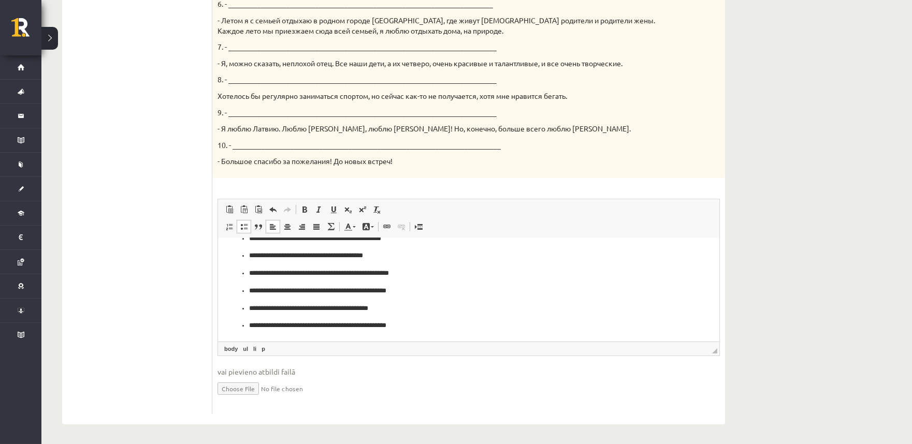
scroll to position [99, 0]
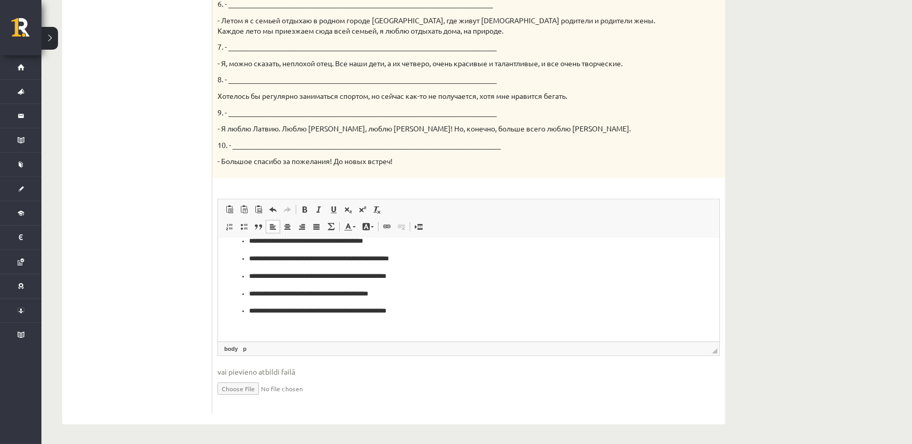
click at [248, 308] on li "**********" at bounding box center [467, 310] width 439 height 11
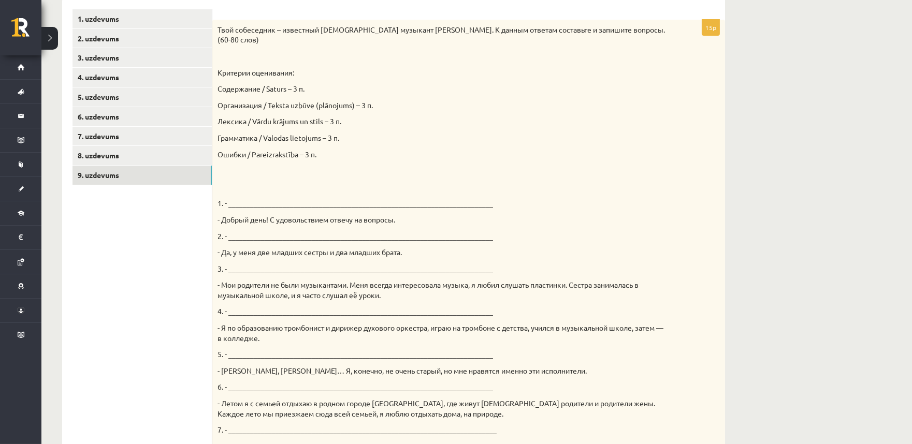
scroll to position [0, 0]
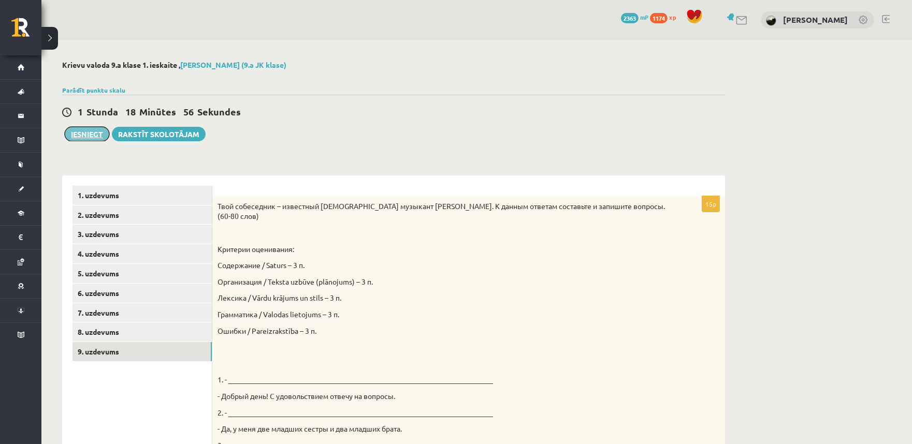
click at [76, 138] on button "Iesniegt" at bounding box center [87, 134] width 45 height 14
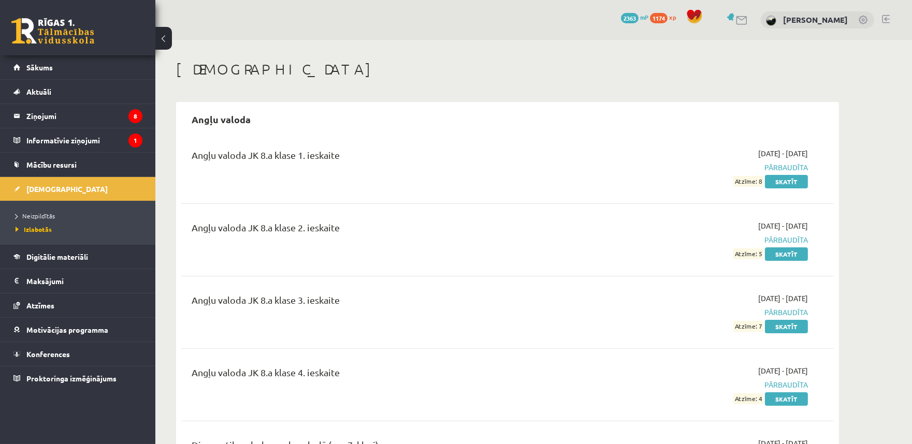
click at [63, 32] on link at bounding box center [52, 31] width 83 height 26
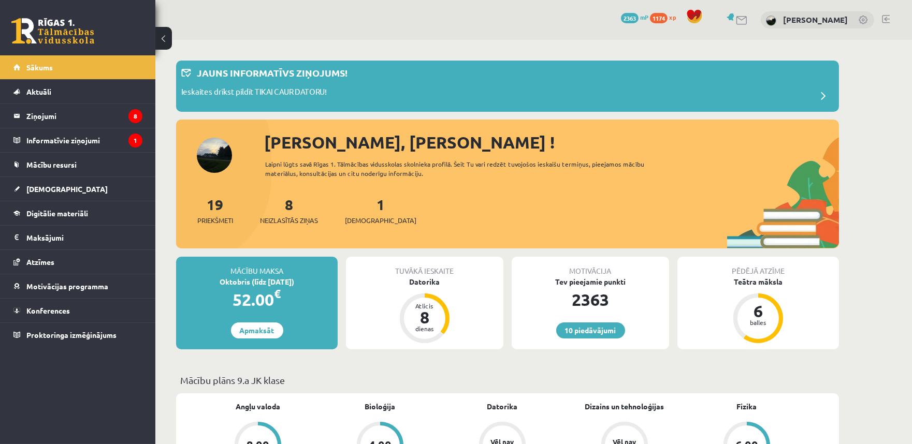
click at [357, 202] on div "1 Ieskaites" at bounding box center [380, 210] width 71 height 32
click at [364, 204] on link "1 Ieskaites" at bounding box center [380, 210] width 71 height 31
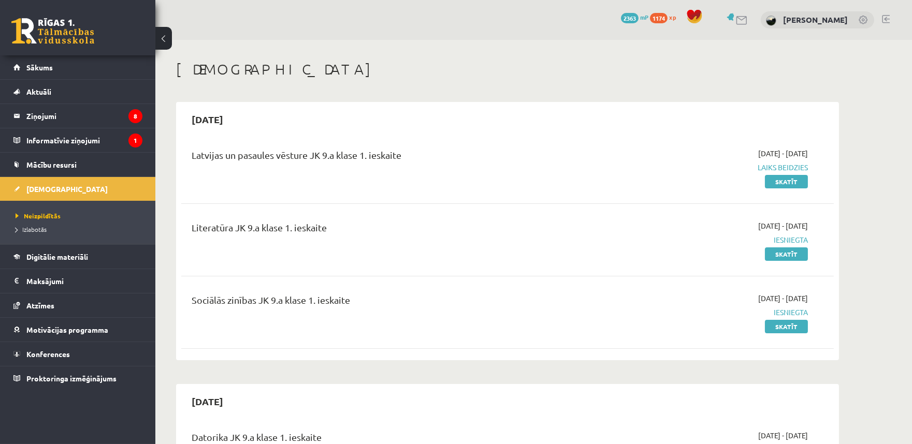
click at [69, 31] on link at bounding box center [52, 31] width 83 height 26
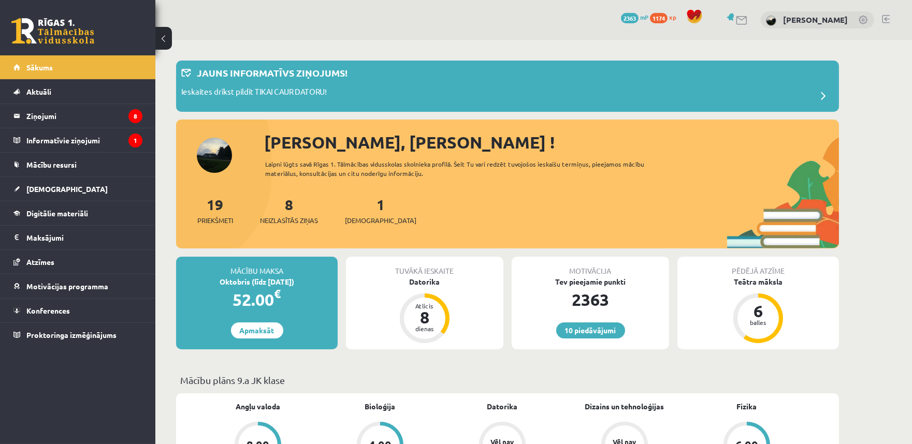
click at [884, 21] on link at bounding box center [885, 19] width 8 height 8
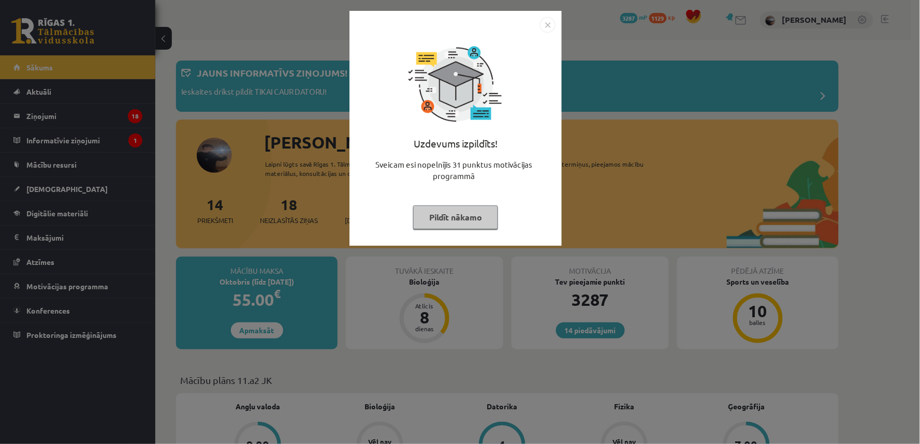
click at [498, 230] on div "Uzdevums izpildīts! Sveicam esi nopelnījis 31 punktus motivācijas programmā Pil…" at bounding box center [456, 136] width 200 height 207
click at [493, 219] on button "Pildīt nākamo" at bounding box center [455, 217] width 85 height 24
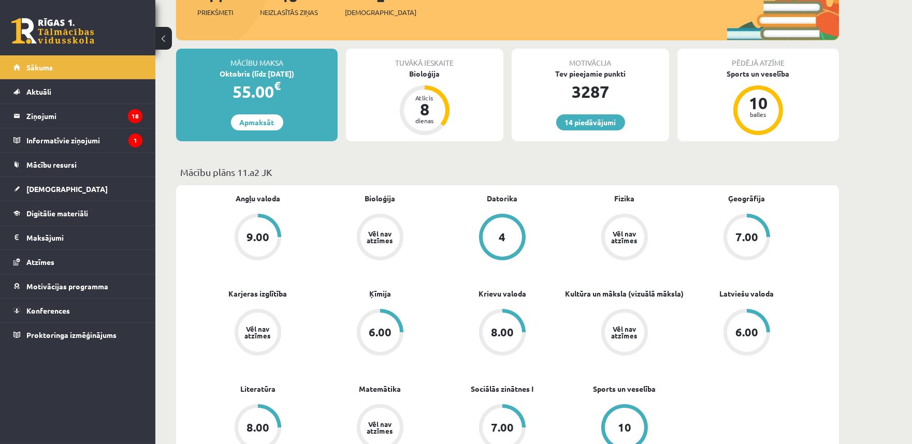
scroll to position [192, 0]
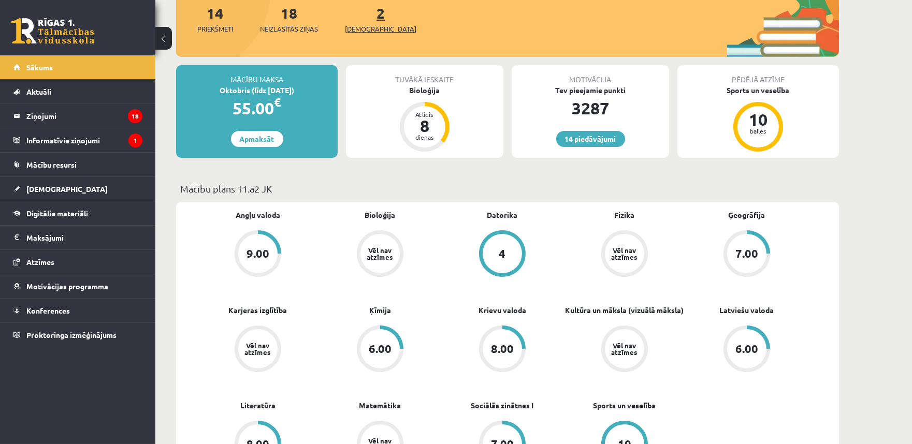
click at [364, 26] on span "[DEMOGRAPHIC_DATA]" at bounding box center [380, 29] width 71 height 10
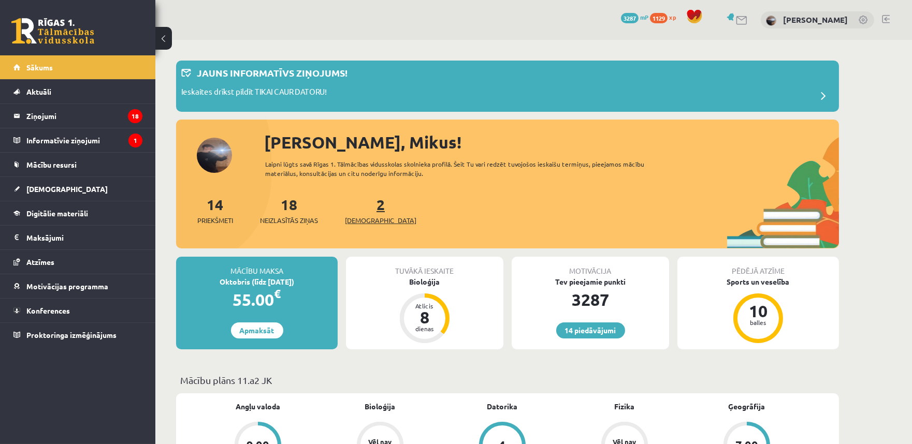
click at [364, 199] on link "2 Ieskaites" at bounding box center [380, 210] width 71 height 31
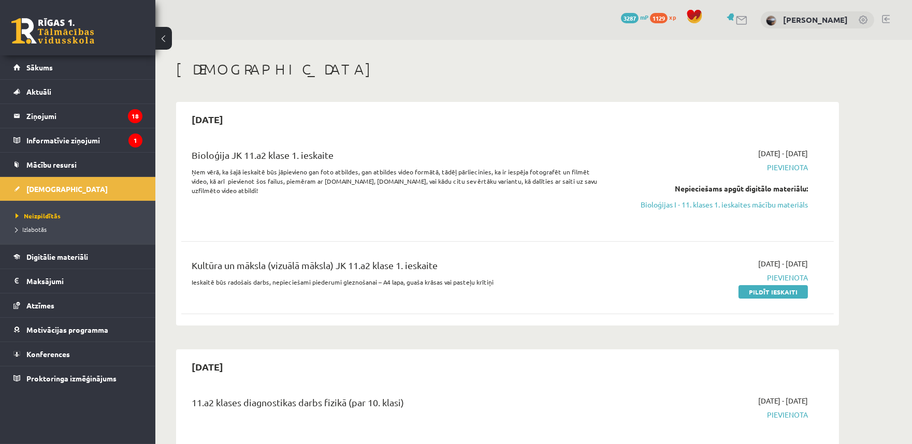
click at [886, 17] on link at bounding box center [885, 19] width 8 height 8
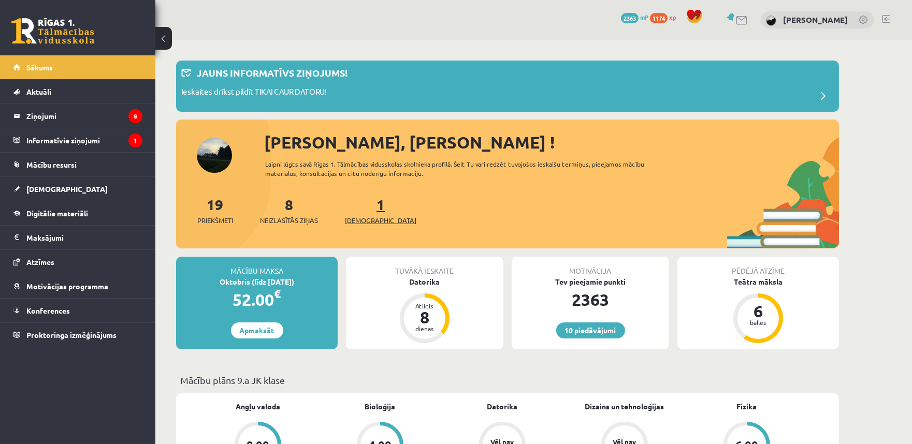
click at [363, 203] on link "1 Ieskaites" at bounding box center [380, 210] width 71 height 31
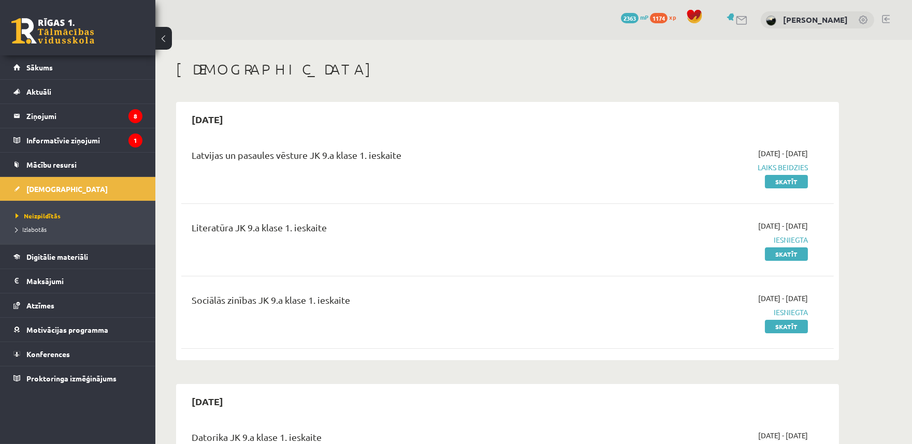
scroll to position [384, 0]
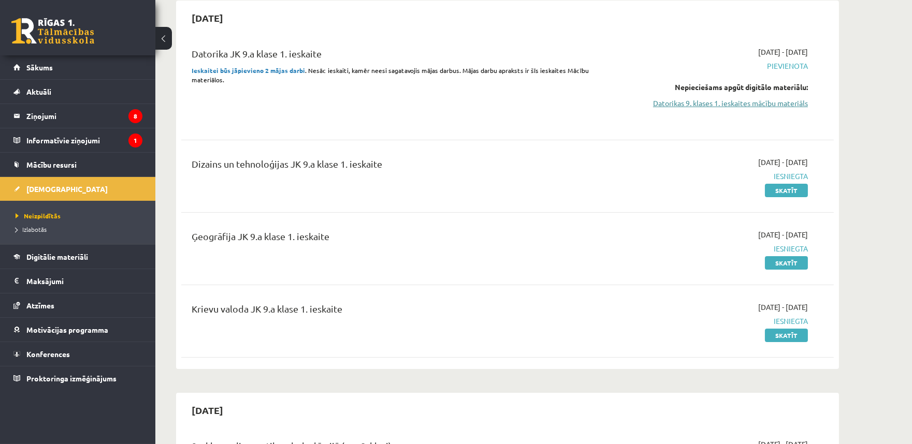
click at [765, 101] on link "Datorikas 9. klases 1. ieskaites mācību materiāls" at bounding box center [709, 103] width 195 height 11
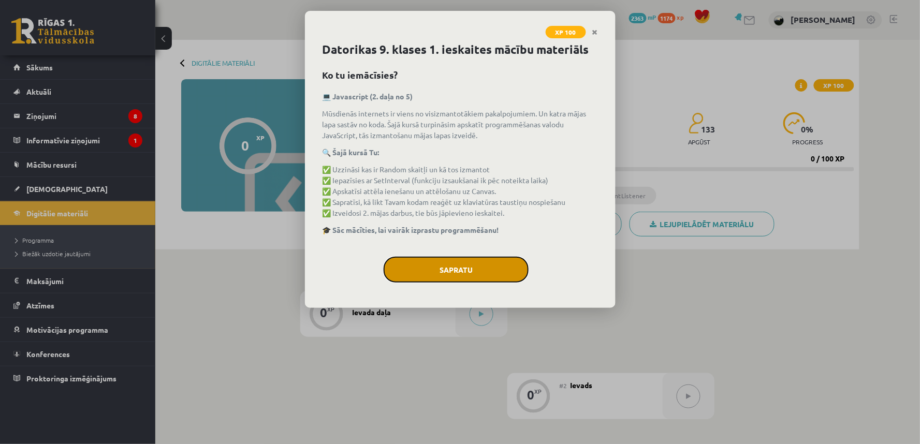
click at [431, 257] on button "Sapratu" at bounding box center [456, 270] width 145 height 26
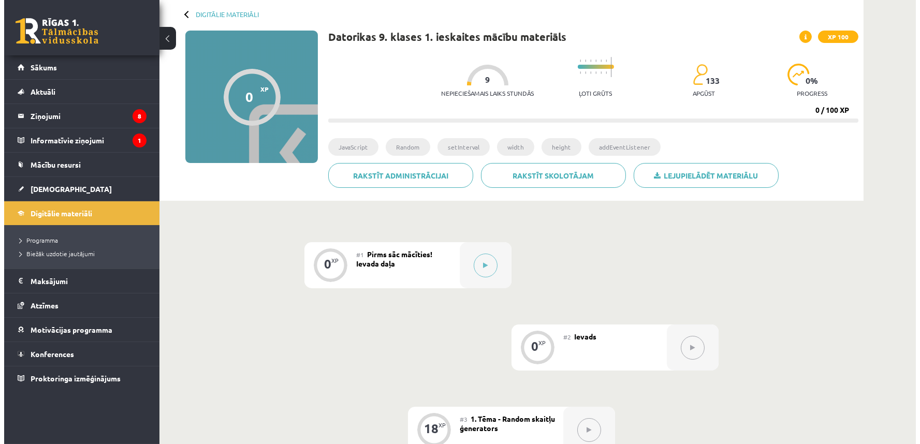
scroll to position [48, 0]
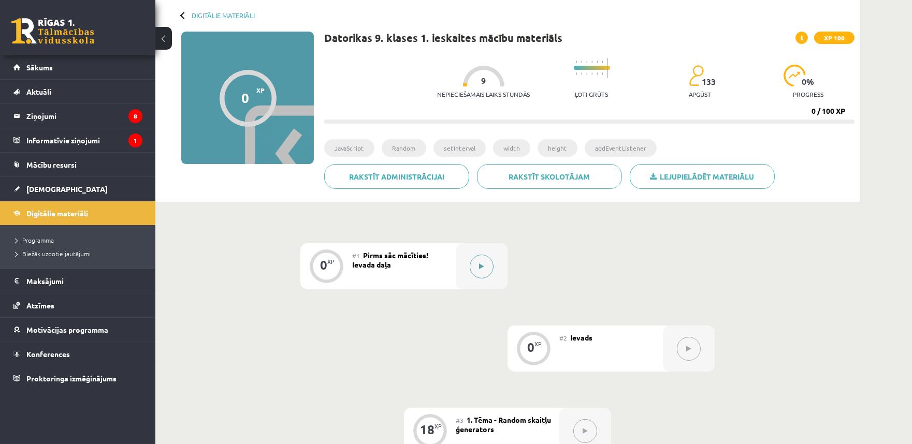
click at [476, 259] on button at bounding box center [481, 267] width 24 height 24
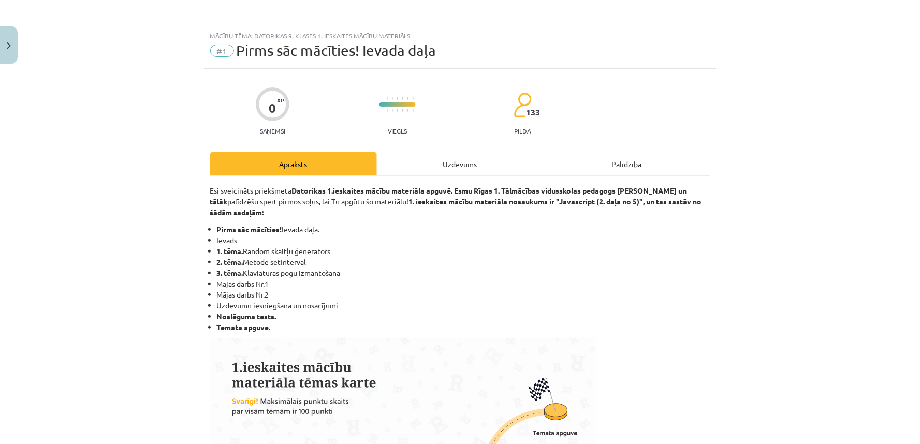
scroll to position [592, 0]
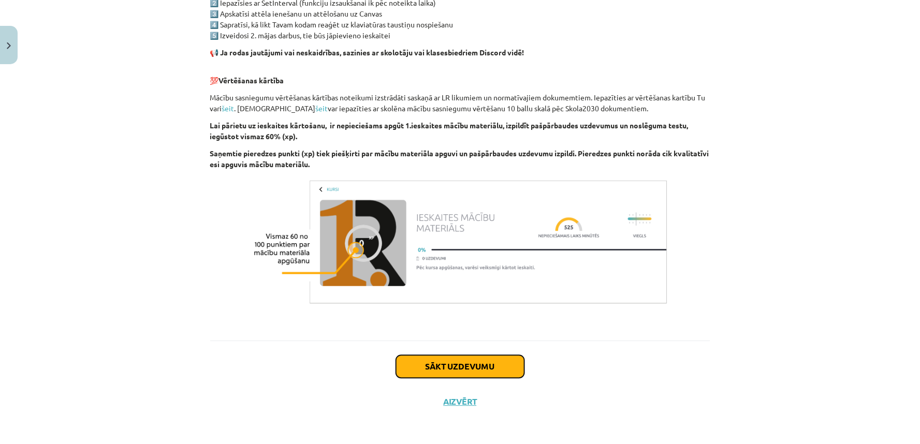
click at [493, 358] on button "Sākt uzdevumu" at bounding box center [460, 366] width 128 height 23
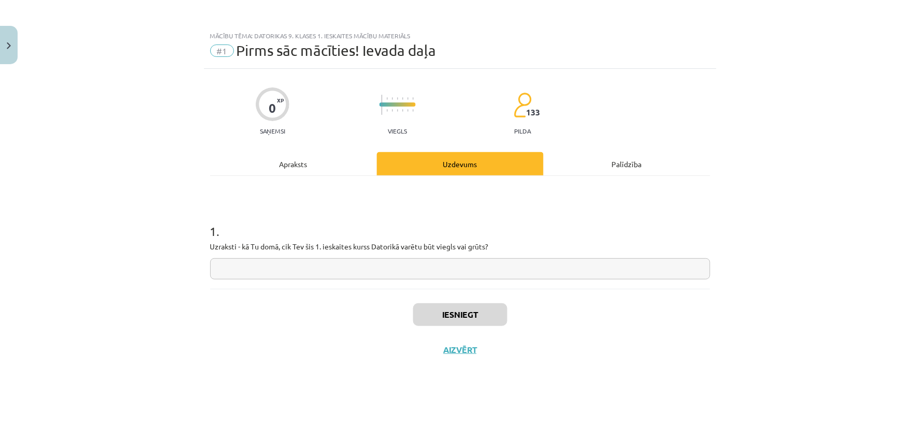
click at [475, 275] on input "text" at bounding box center [460, 268] width 500 height 21
type input "*"
click at [474, 317] on button "Iesniegt" at bounding box center [460, 314] width 94 height 23
click at [454, 350] on button "Nākamā nodarbība" at bounding box center [459, 357] width 101 height 24
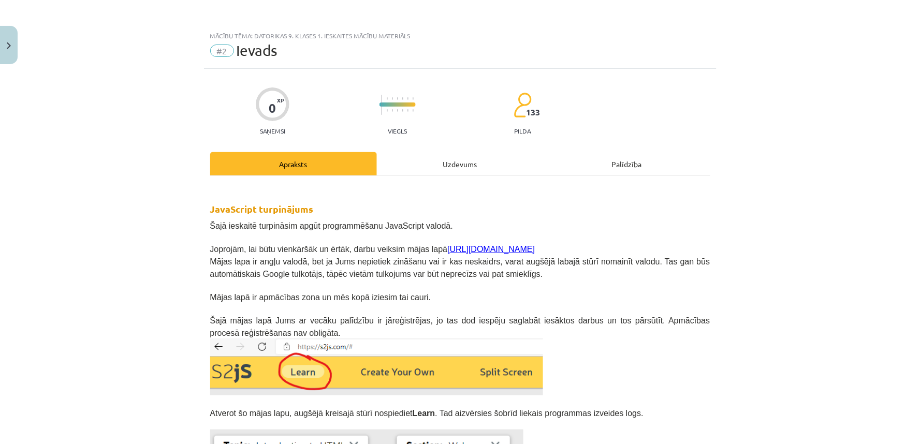
scroll to position [201, 0]
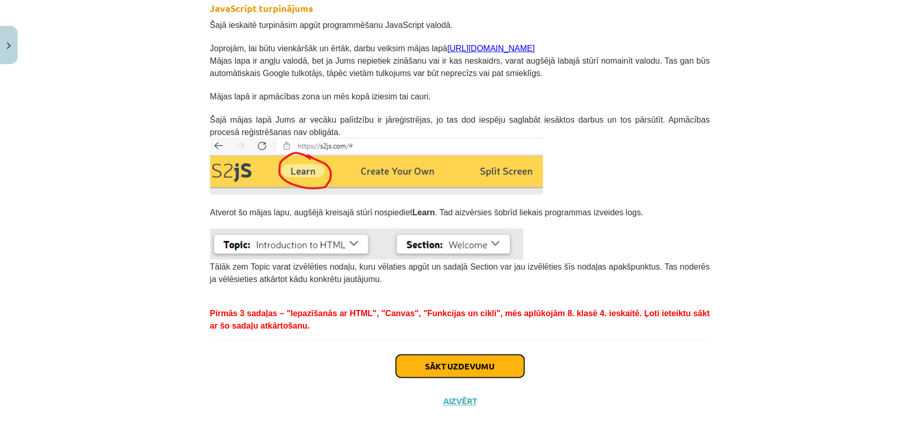
click at [490, 364] on button "Sākt uzdevumu" at bounding box center [460, 366] width 128 height 23
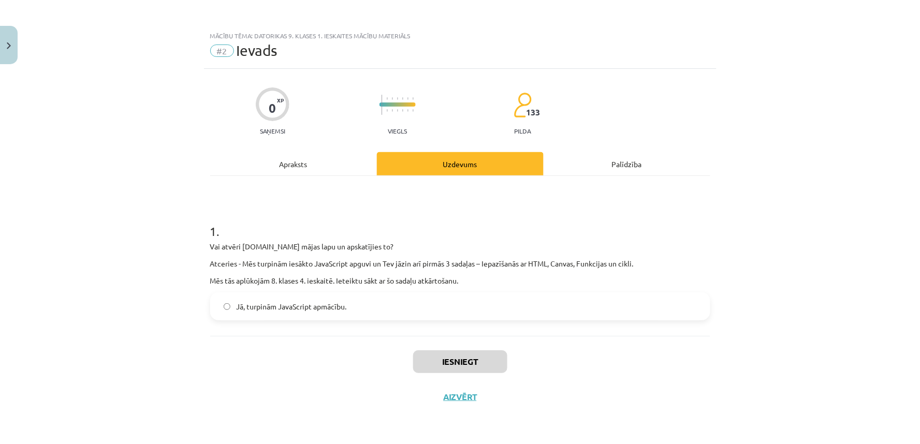
scroll to position [0, 0]
click at [245, 308] on span "Jā, turpinām JavaScript apmācību." at bounding box center [291, 306] width 110 height 11
click at [444, 354] on button "Iesniegt" at bounding box center [460, 361] width 94 height 23
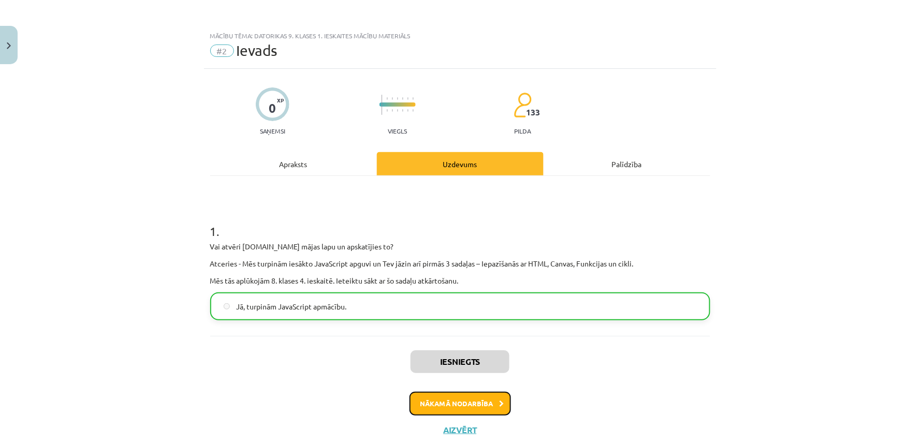
click at [454, 396] on button "Nākamā nodarbība" at bounding box center [459, 404] width 101 height 24
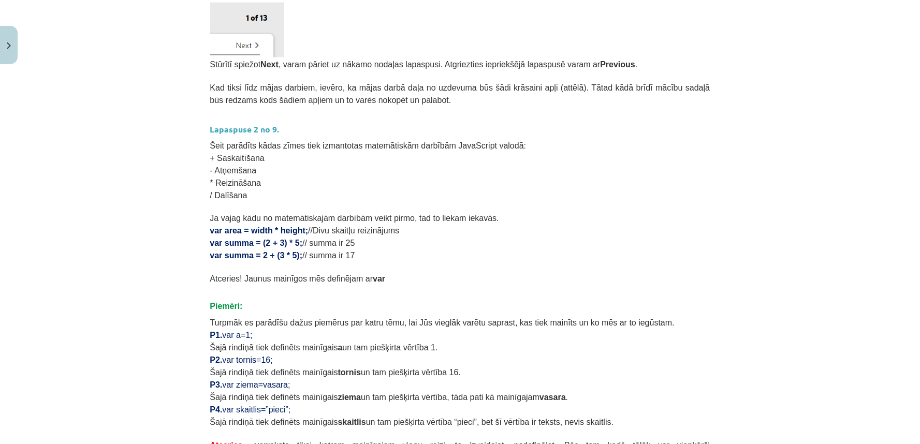
scroll to position [567, 0]
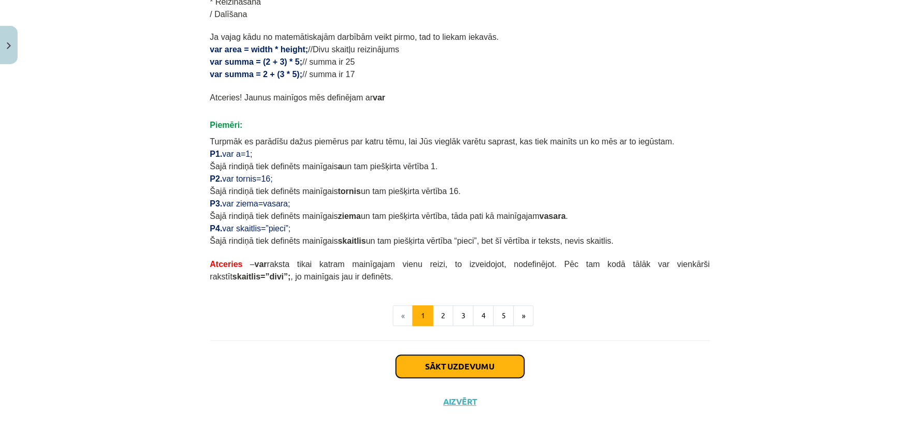
click at [456, 366] on button "Sākt uzdevumu" at bounding box center [460, 367] width 128 height 23
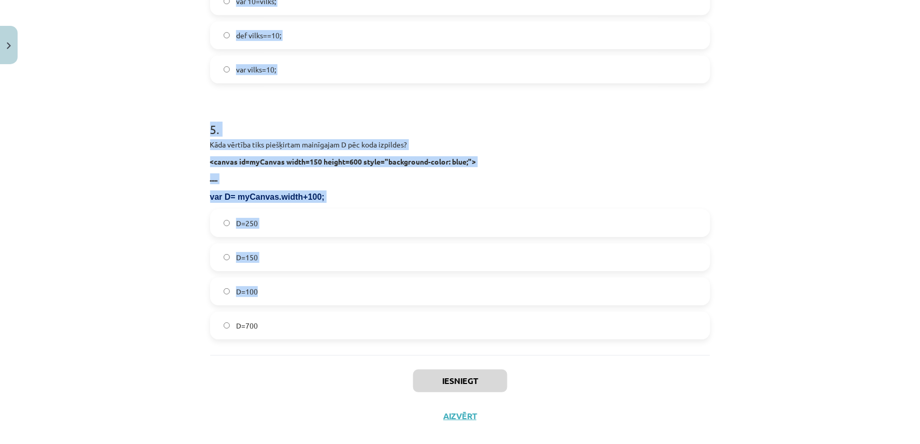
scroll to position [1027, 0]
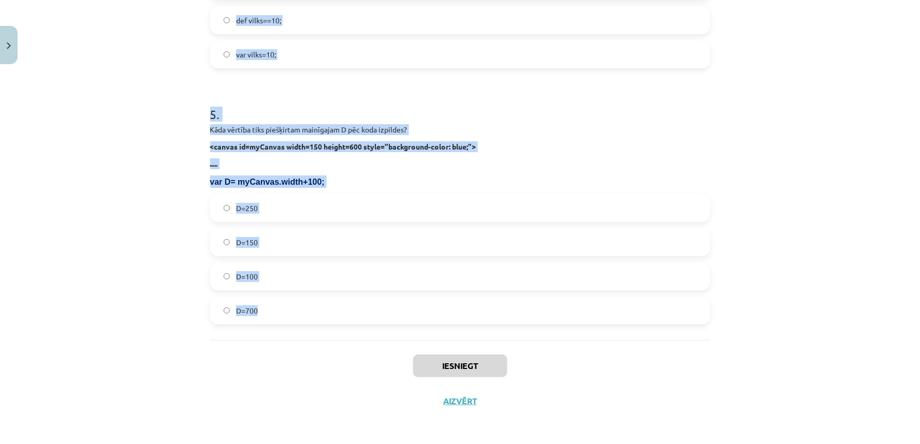
drag, startPoint x: 186, startPoint y: 205, endPoint x: 339, endPoint y: 314, distance: 187.0
click at [339, 314] on div "Mācību tēma: Datorikas 9. klases 1. ieskaites mācību materiāls #3 1. Tēma - Ran…" at bounding box center [460, 222] width 920 height 444
copy form "1 . Kāda būs G vērtība pēc koda izpildes? function RandInt(up_to) { n = Math.fl…"
click at [74, 147] on div "Mācību tēma: Datorikas 9. klases 1. ieskaites mācību materiāls #3 1. Tēma - Ran…" at bounding box center [460, 222] width 920 height 444
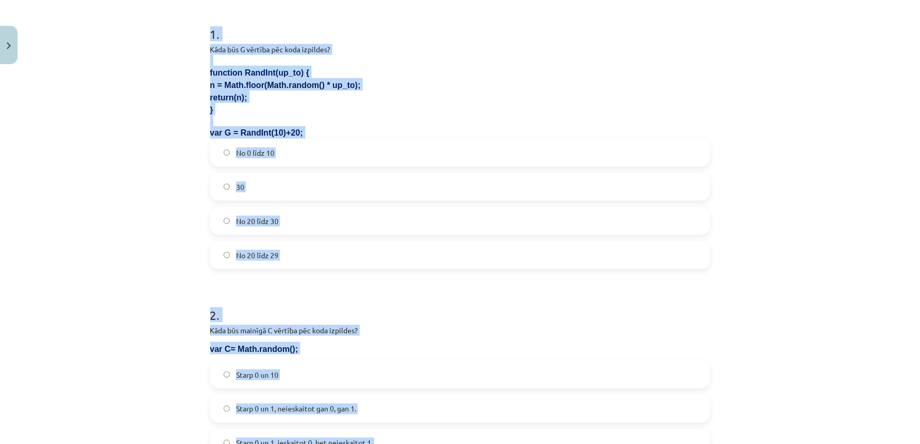
scroll to position [68, 0]
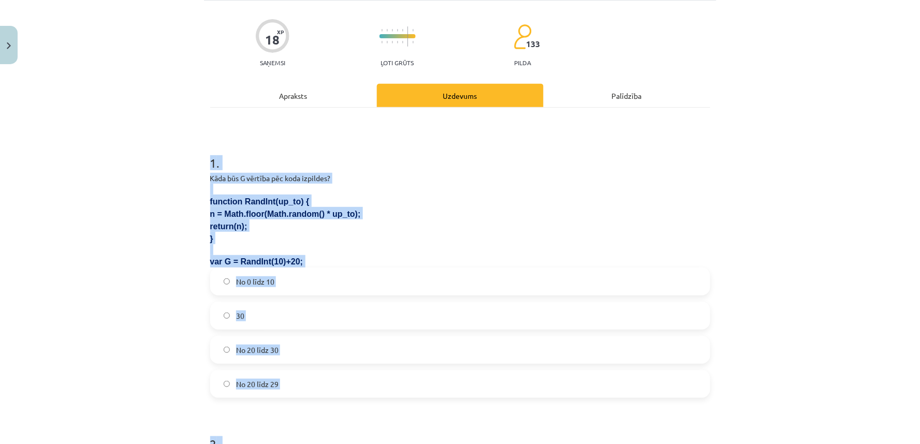
click at [91, 226] on div "Mācību tēma: Datorikas 9. klases 1. ieskaites mācību materiāls #3 1. Tēma - Ran…" at bounding box center [460, 222] width 920 height 444
click at [271, 358] on label "No 20 līdz 30" at bounding box center [460, 350] width 498 height 26
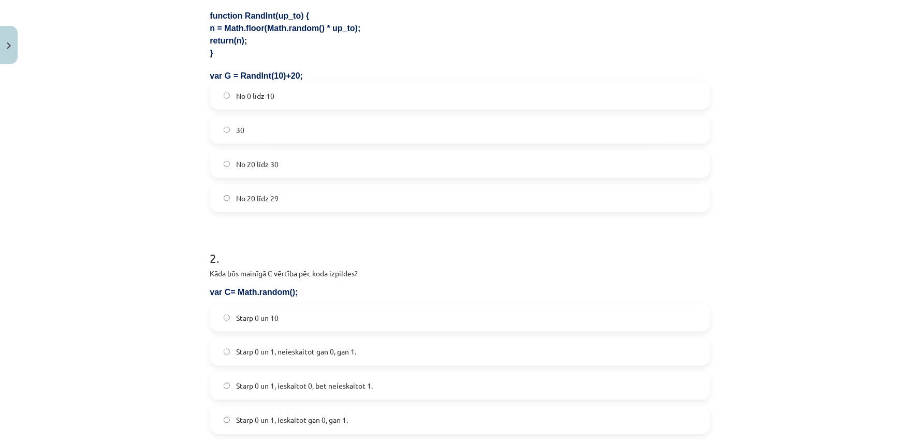
scroll to position [260, 0]
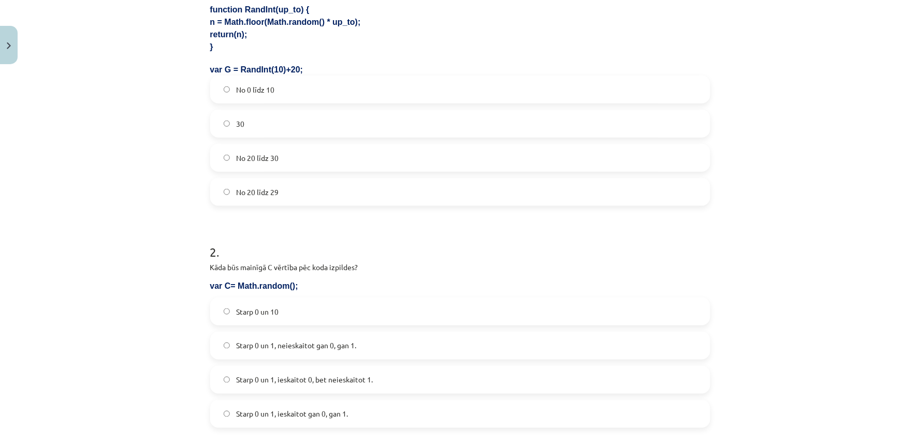
drag, startPoint x: 259, startPoint y: 182, endPoint x: 308, endPoint y: 233, distance: 71.8
click at [259, 182] on label "No 20 līdz 29" at bounding box center [460, 192] width 498 height 26
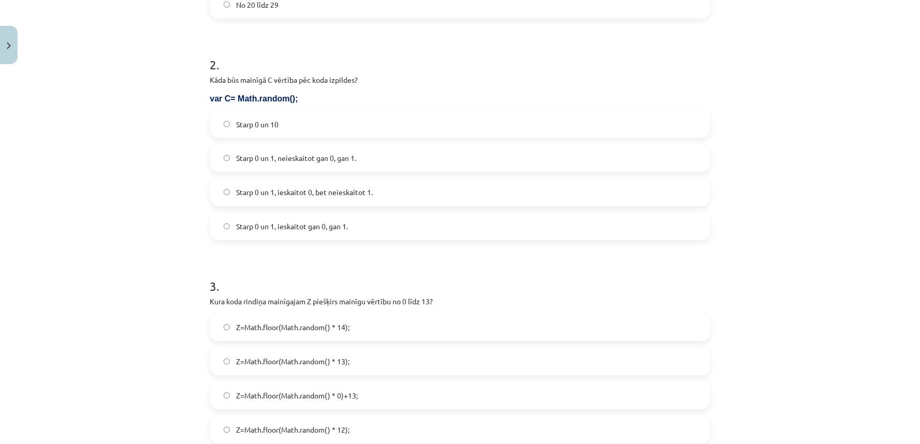
scroll to position [452, 0]
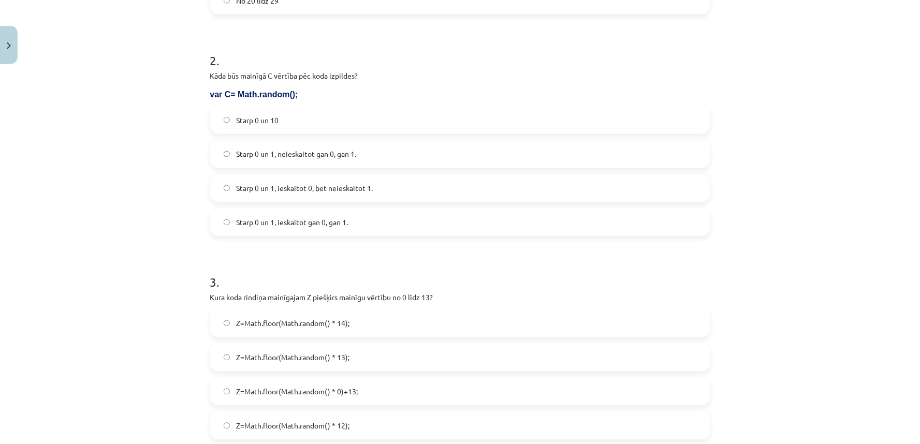
click at [281, 152] on span "Starp 0 un 1, neieskaitot gan 0, gan 1." at bounding box center [296, 154] width 120 height 11
click at [335, 187] on span "Starp 0 un 1, ieskaitot 0, bet neieskaitot 1." at bounding box center [304, 188] width 137 height 11
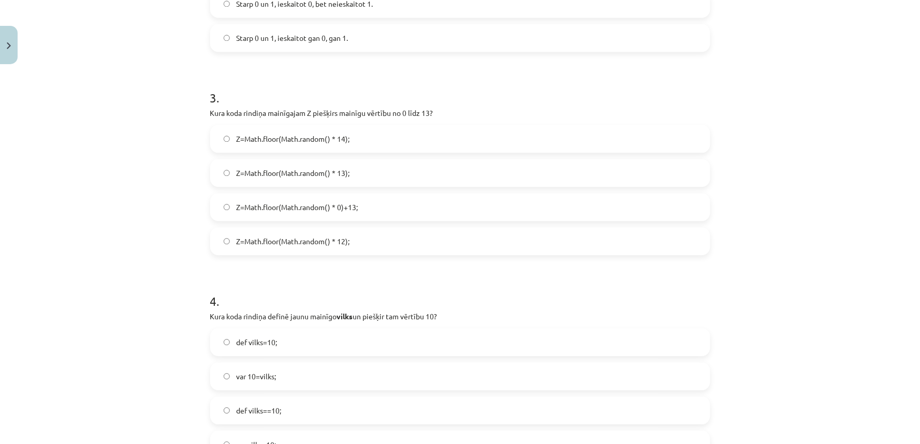
scroll to position [643, 0]
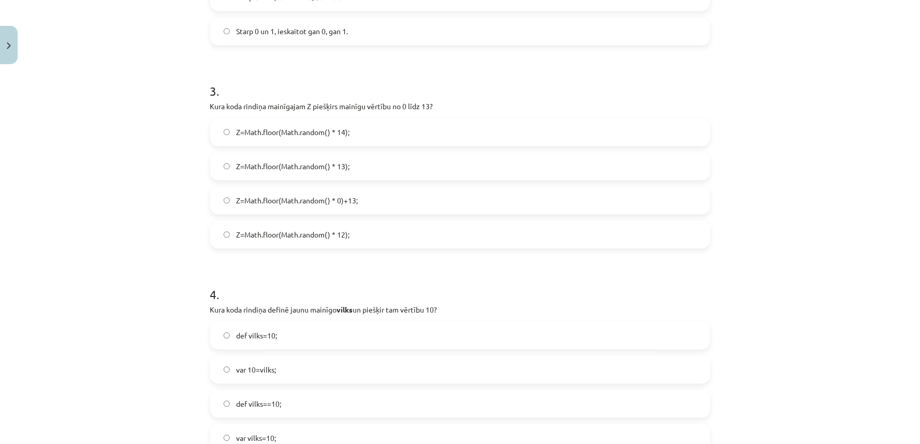
click at [350, 132] on label "Z=Math.floor(Math.random() * 14);" at bounding box center [460, 132] width 498 height 26
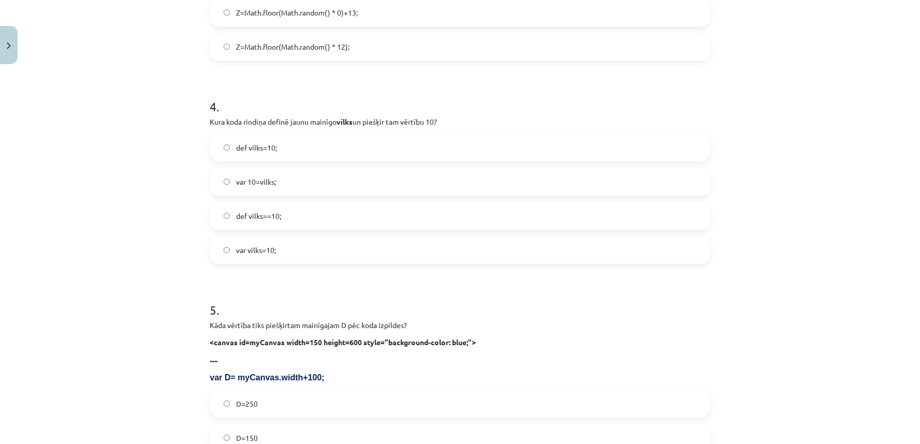
scroll to position [835, 0]
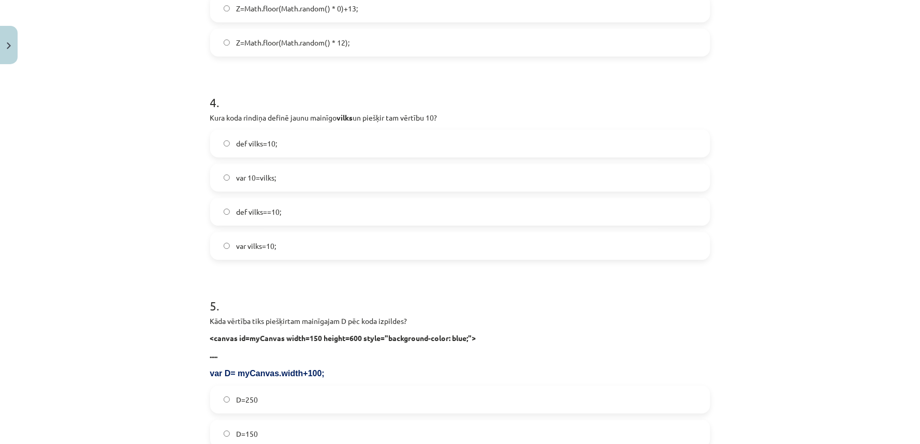
click at [285, 141] on label "def vilks=10;" at bounding box center [460, 143] width 498 height 26
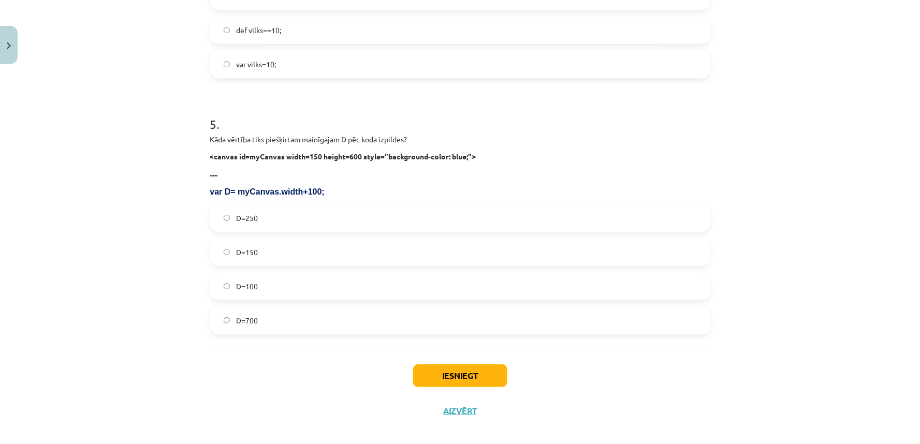
scroll to position [1027, 0]
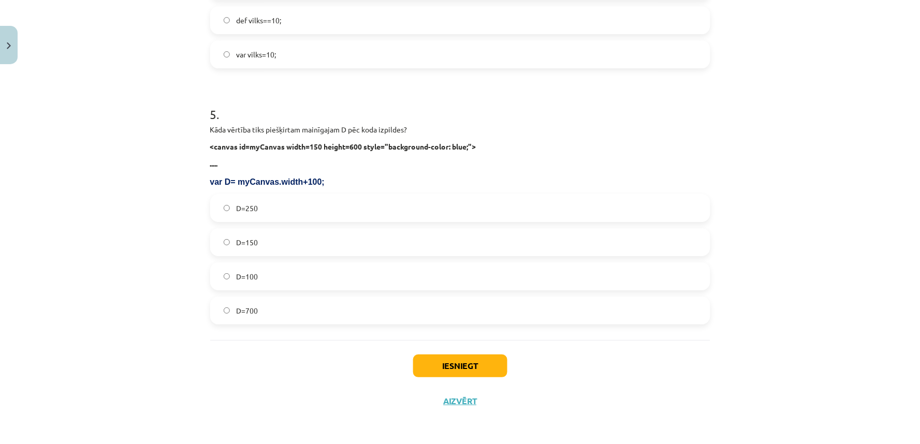
click at [255, 215] on label "D=250" at bounding box center [460, 208] width 498 height 26
click at [464, 361] on button "Iesniegt" at bounding box center [460, 366] width 94 height 23
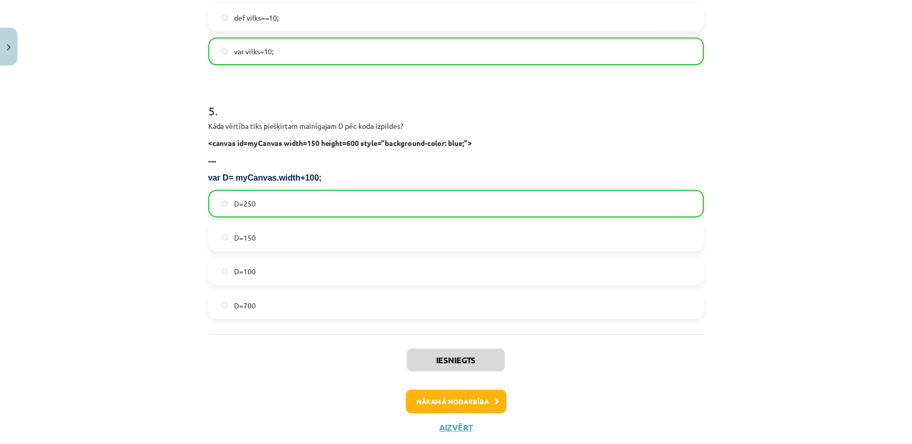
scroll to position [1060, 0]
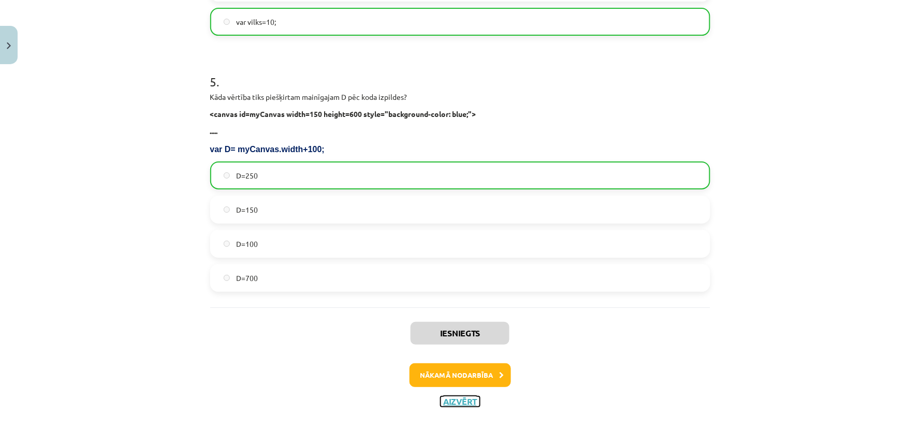
click at [464, 402] on button "Aizvērt" at bounding box center [459, 401] width 39 height 10
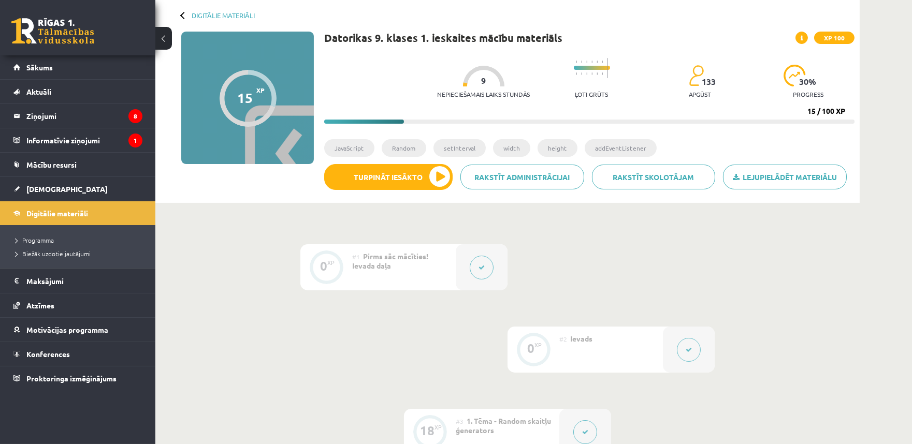
scroll to position [431, 0]
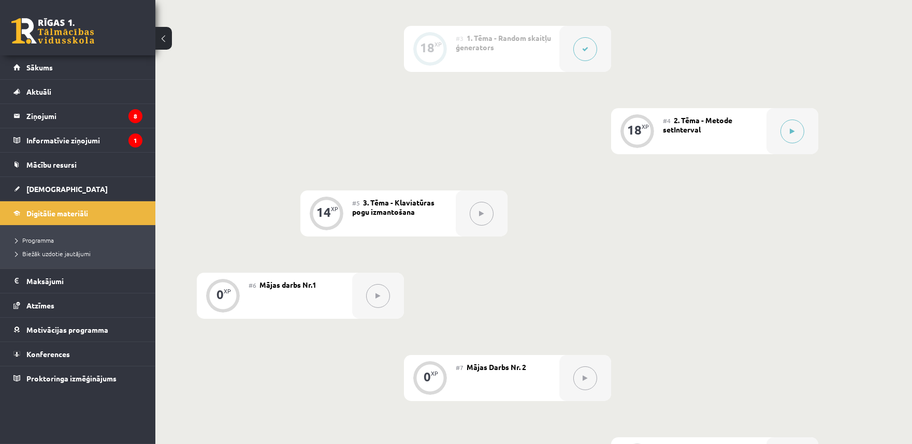
click at [74, 35] on link at bounding box center [52, 31] width 83 height 26
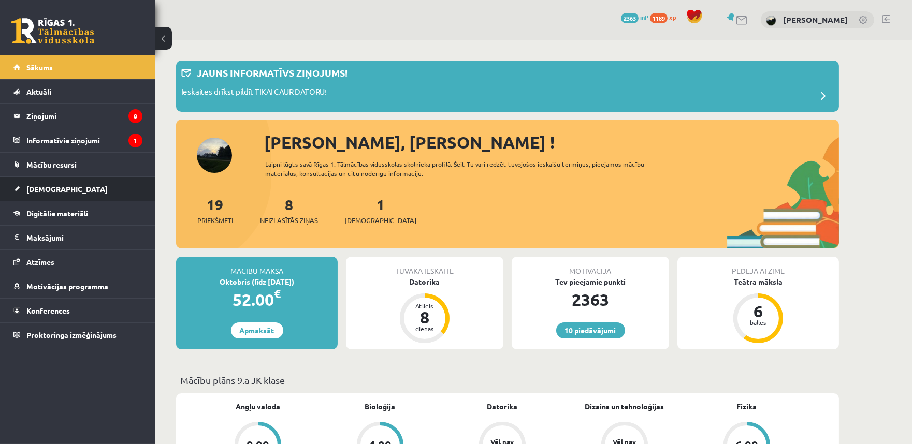
click at [53, 188] on span "[DEMOGRAPHIC_DATA]" at bounding box center [66, 188] width 81 height 9
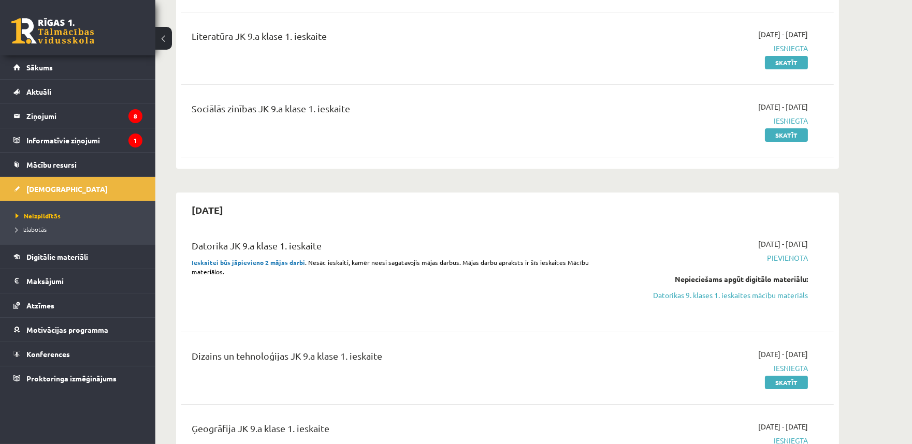
scroll to position [384, 0]
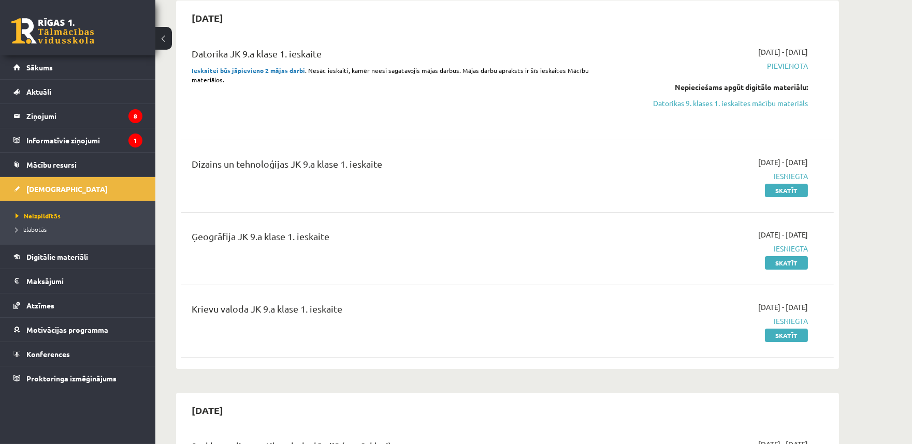
click at [87, 23] on link at bounding box center [52, 31] width 83 height 26
